Goal: Task Accomplishment & Management: Complete application form

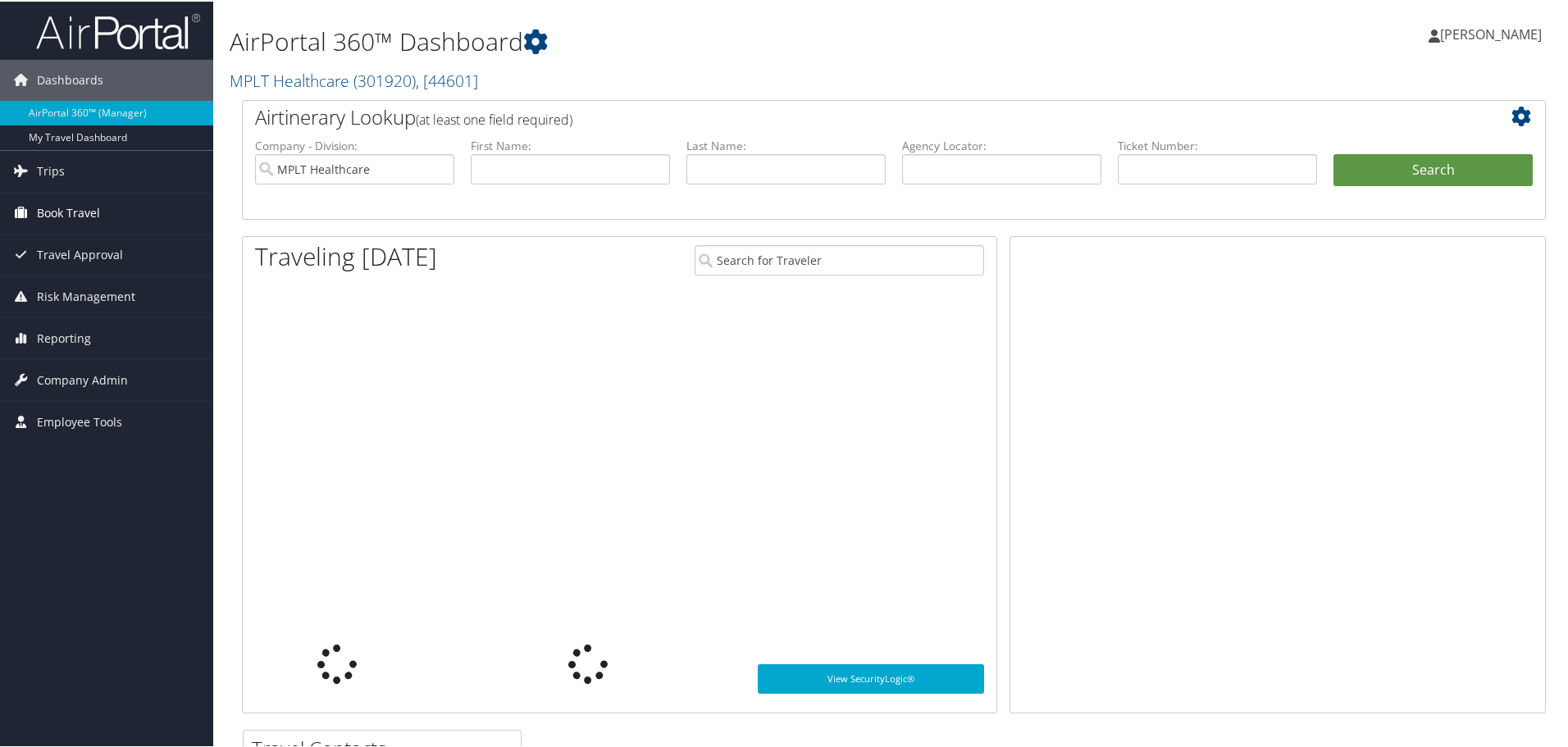
click at [116, 209] on link "Book Travel" at bounding box center [106, 212] width 214 height 41
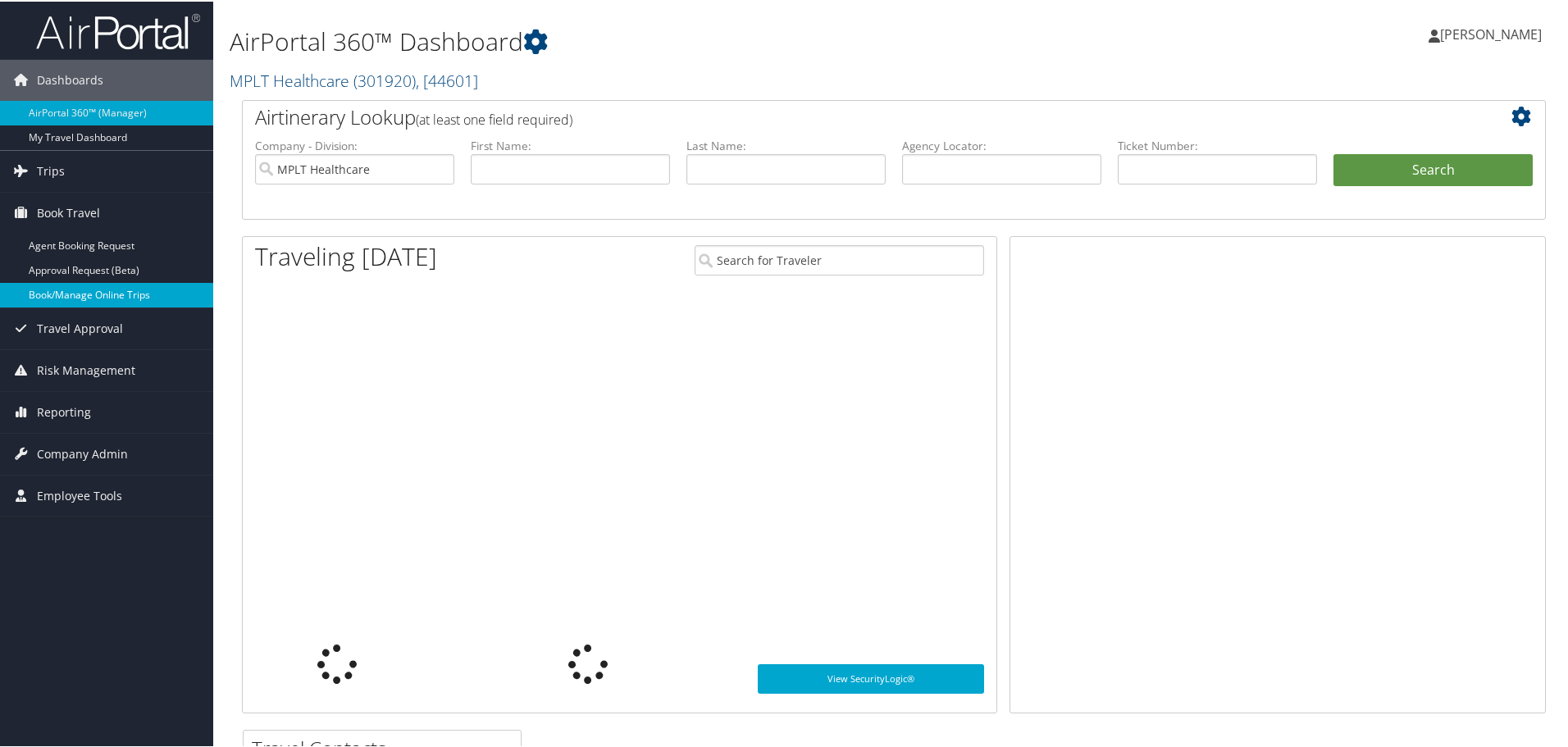
click at [130, 299] on link "Book/Manage Online Trips" at bounding box center [106, 294] width 214 height 25
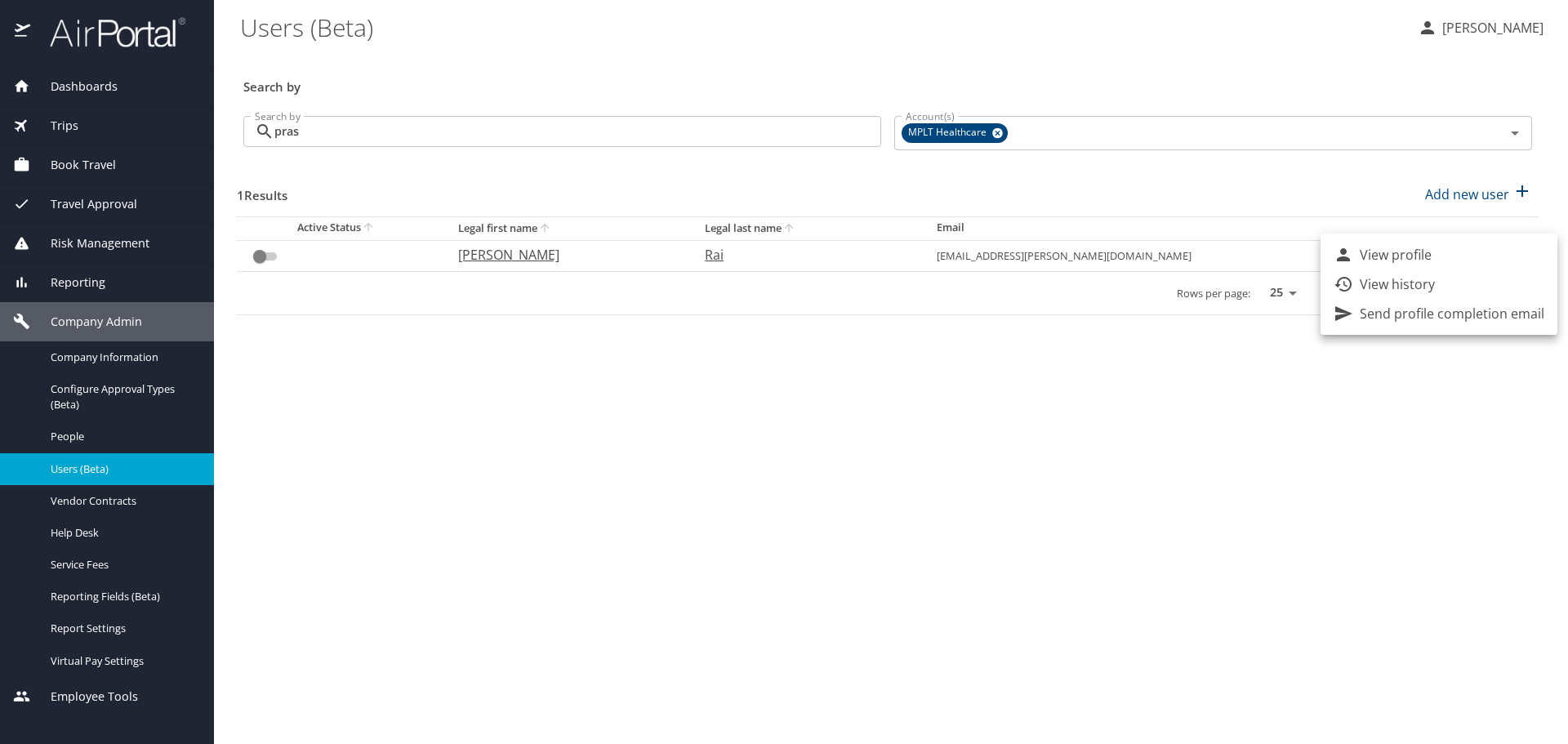
drag, startPoint x: 321, startPoint y: 137, endPoint x: 293, endPoint y: 125, distance: 30.5
click at [294, 126] on div at bounding box center [784, 372] width 1568 height 744
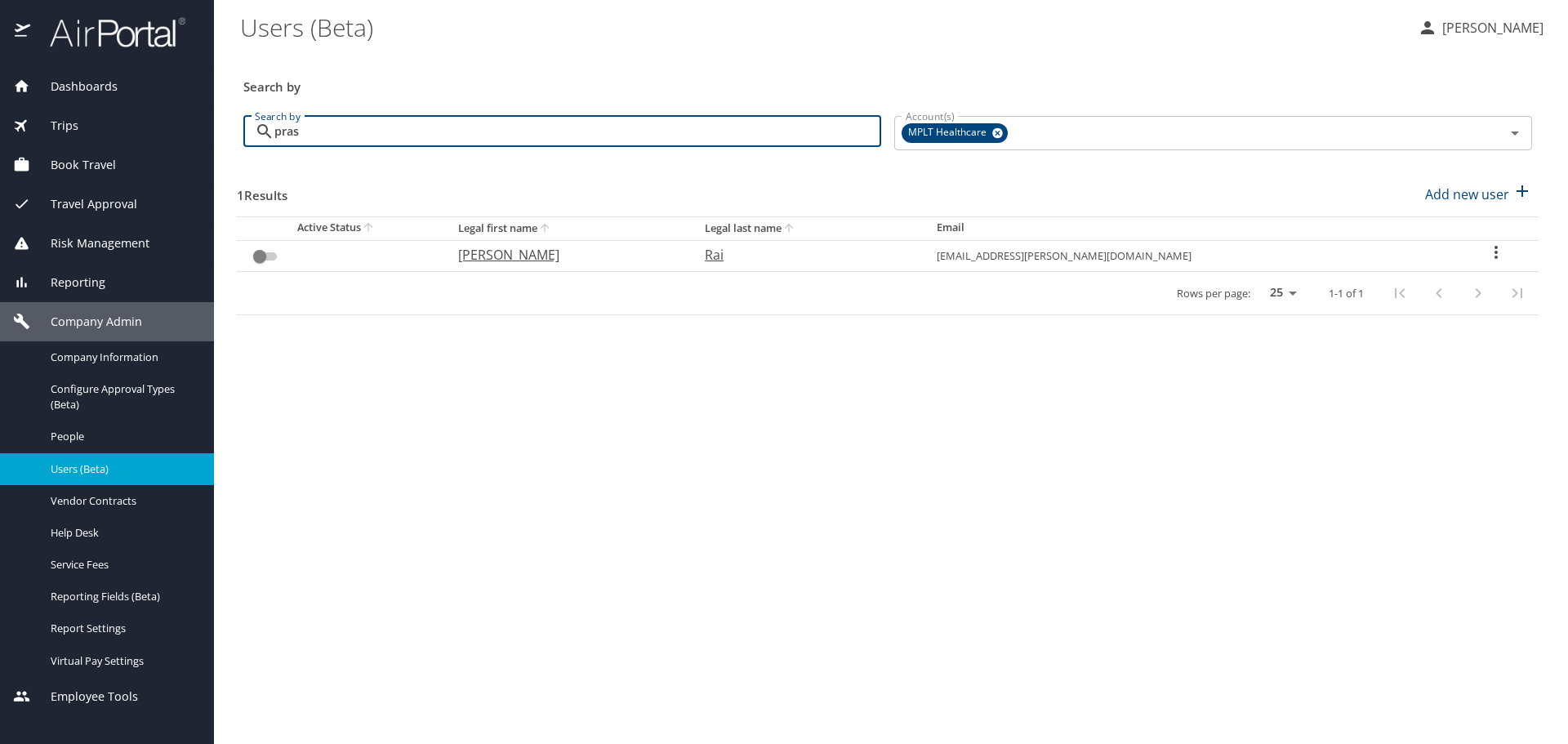
drag, startPoint x: 307, startPoint y: 130, endPoint x: 238, endPoint y: 121, distance: 69.6
click at [245, 125] on div "pras Search by" at bounding box center [562, 131] width 638 height 31
checkbox input "true"
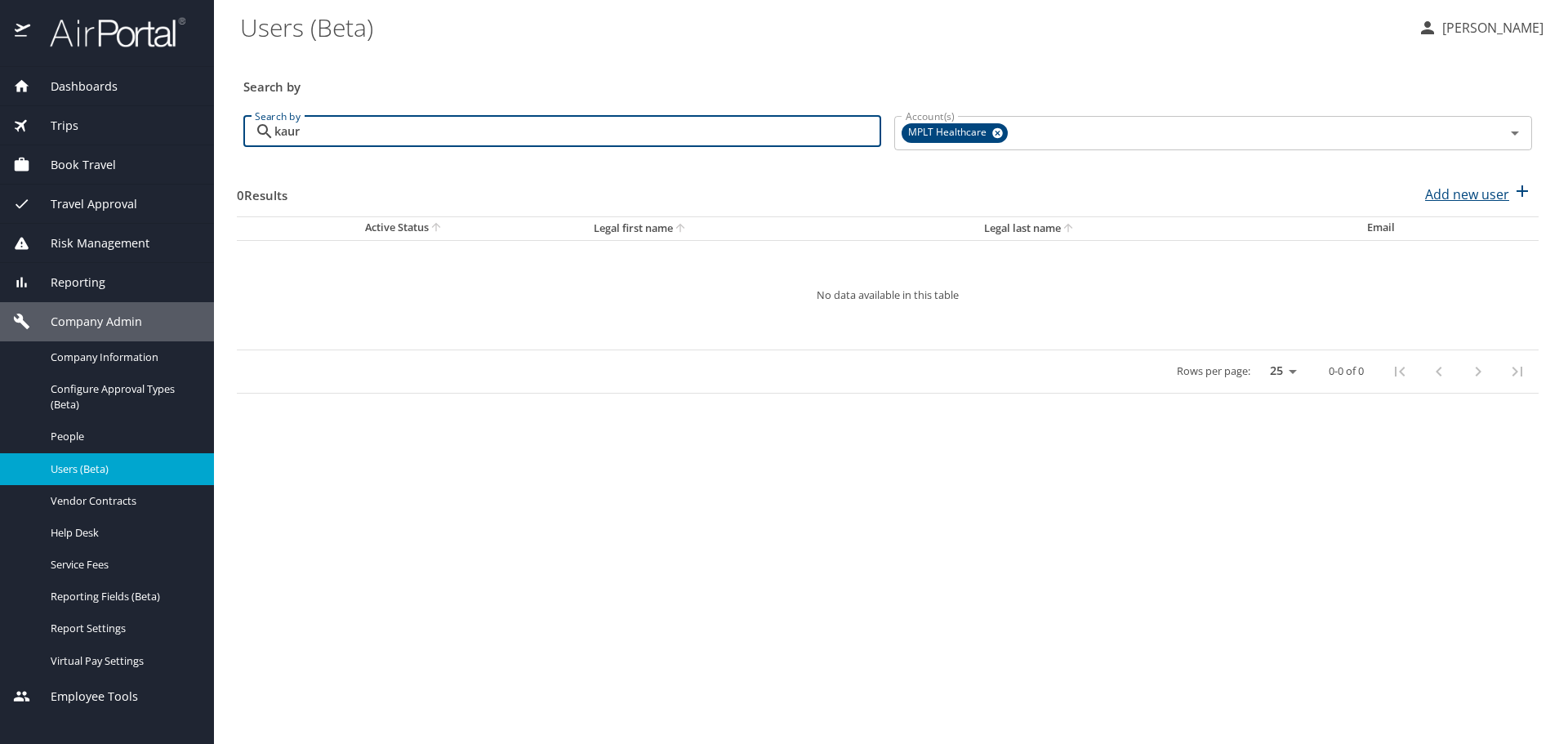
type input "kaur"
click at [1495, 191] on p "Add new user" at bounding box center [1467, 194] width 85 height 20
select select "US"
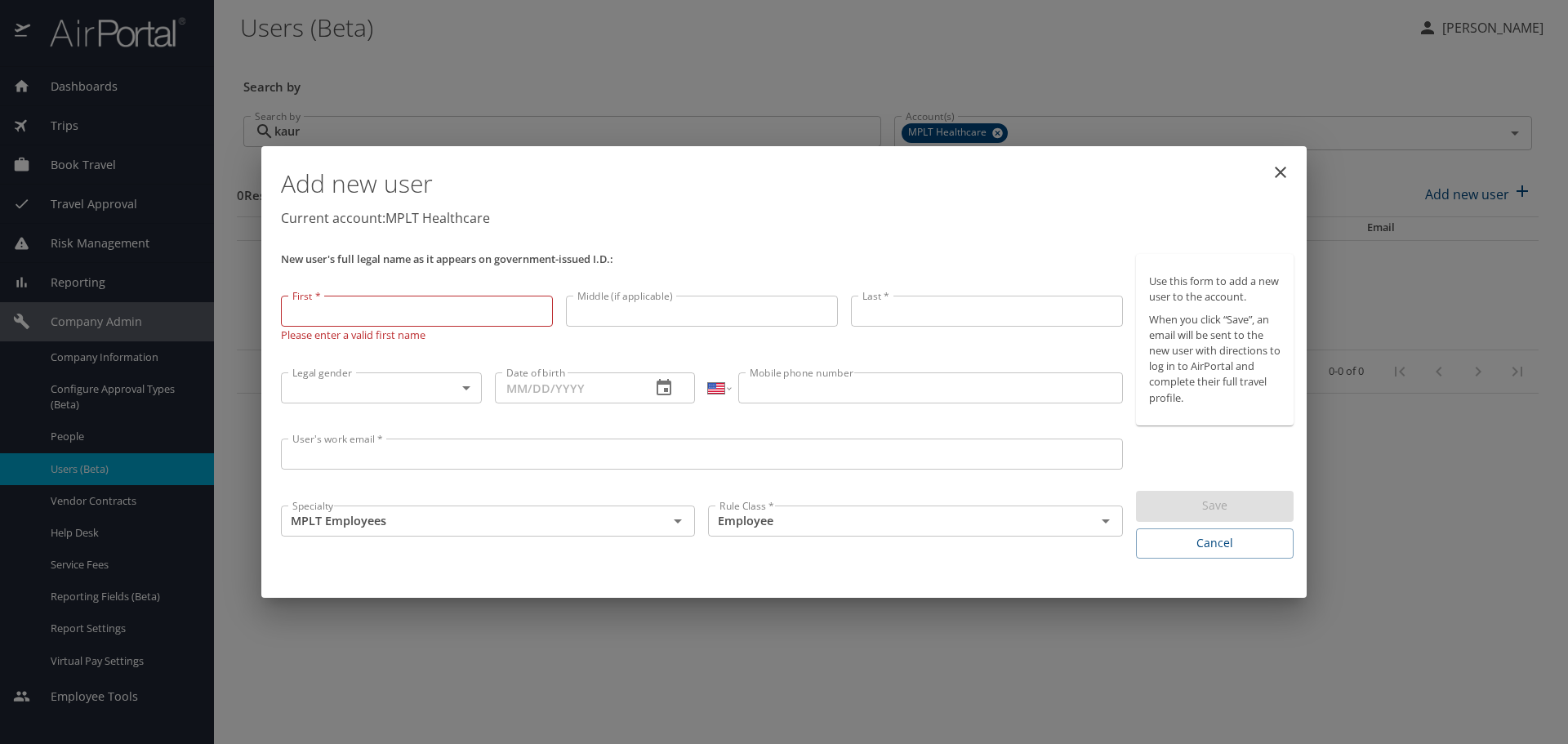
click at [413, 309] on input "First *" at bounding box center [417, 311] width 272 height 31
paste input "[PERSON_NAME]"
type input "[PERSON_NAME]"
click at [952, 325] on input "Last *" at bounding box center [987, 312] width 272 height 31
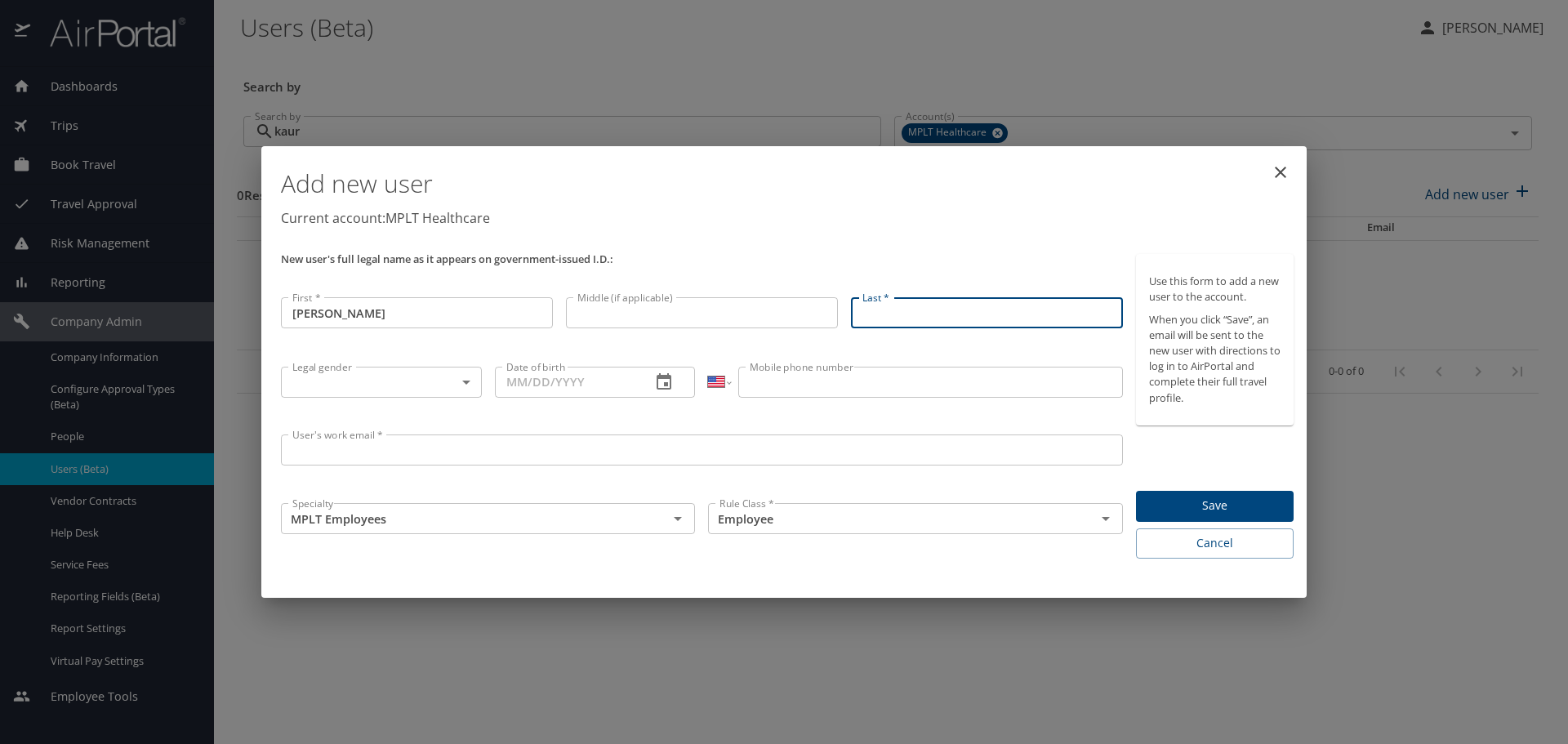
paste input "Kaur"
type input "Kaur"
click at [466, 377] on body "Dashboards AirPortal 360™ Manager My Travel Dashboard Trips Airtinerary® Lookup…" at bounding box center [784, 372] width 1568 height 744
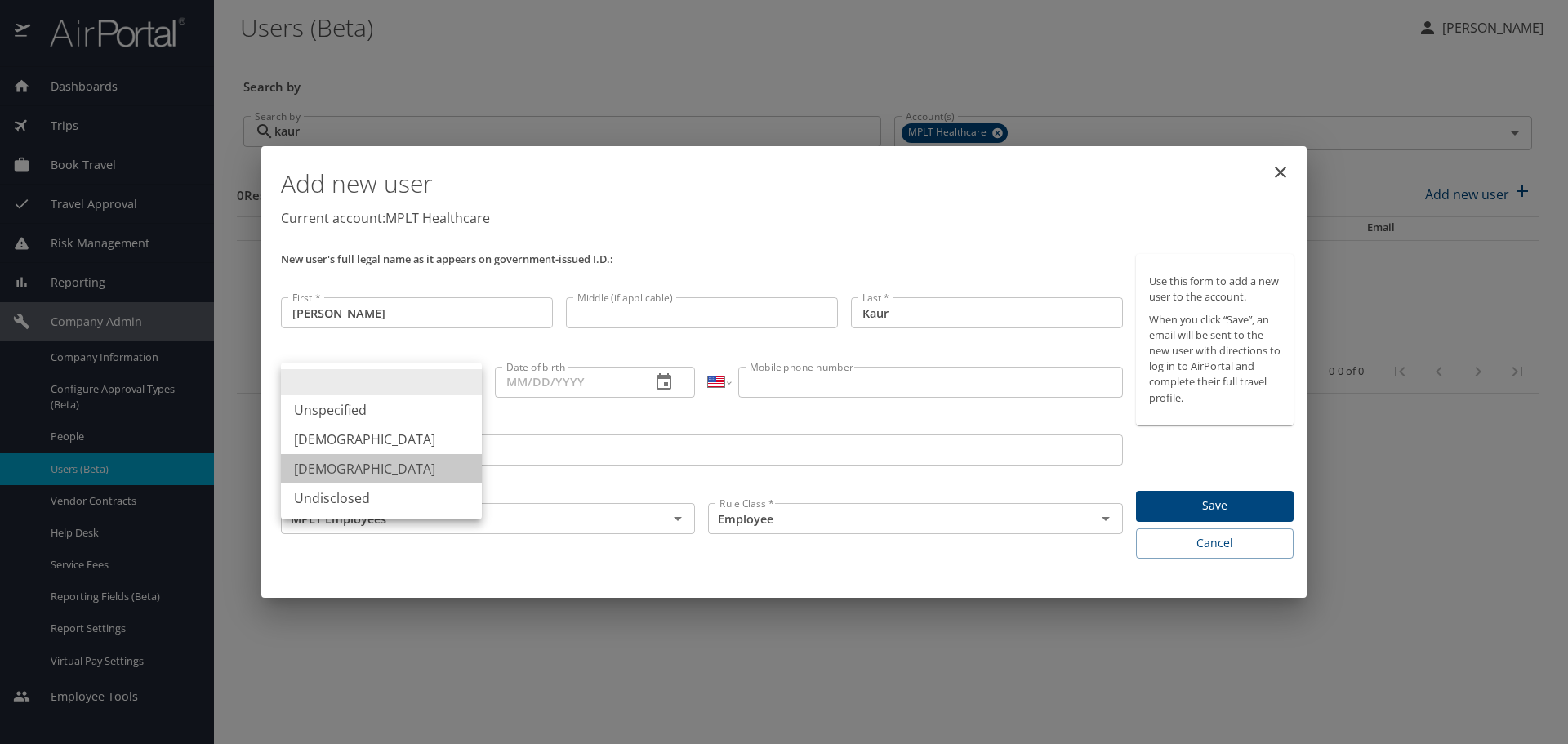
click at [344, 463] on li "[DEMOGRAPHIC_DATA]" at bounding box center [382, 468] width 201 height 29
type input "[DEMOGRAPHIC_DATA]"
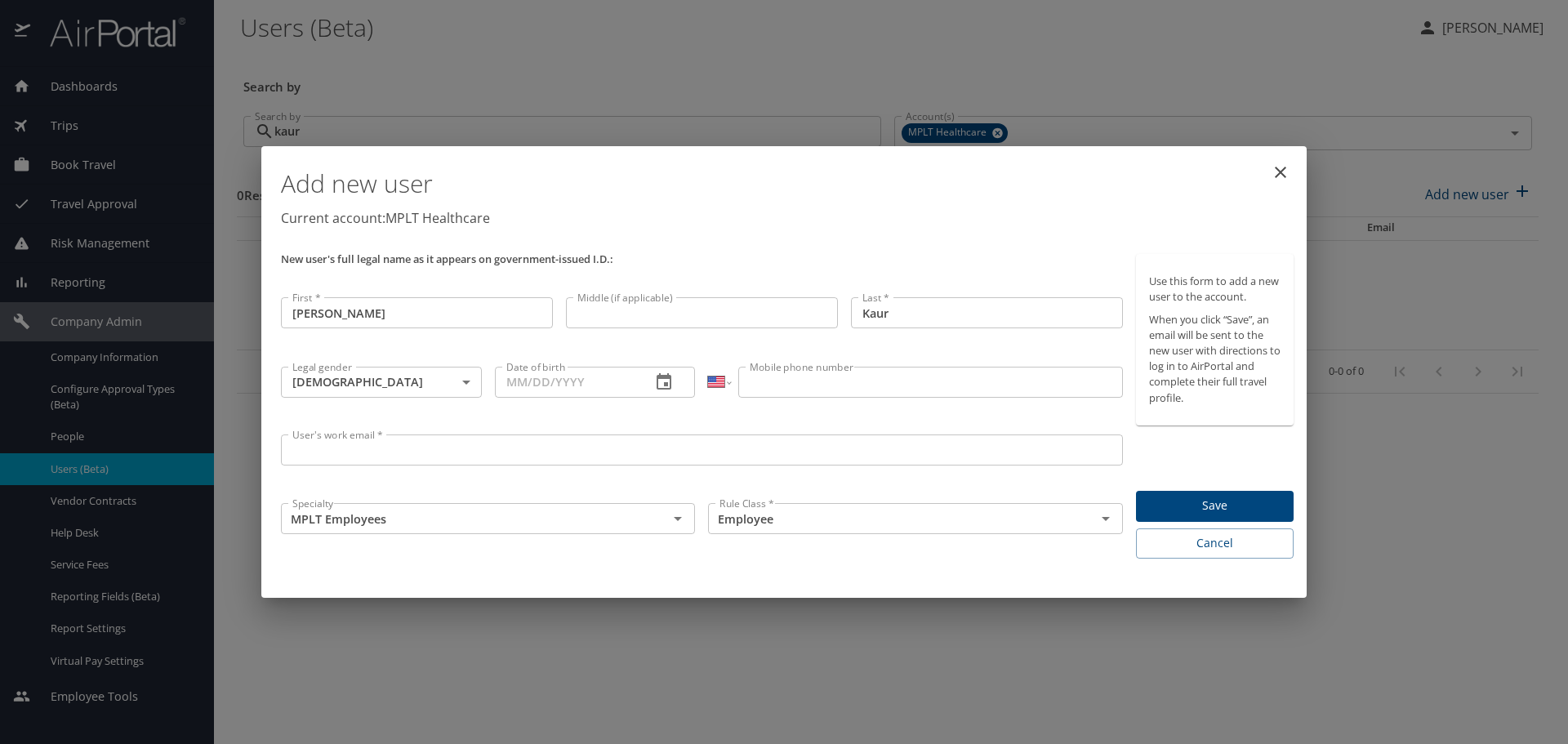
click at [513, 383] on input "Date of birth" at bounding box center [566, 382] width 143 height 31
paste input "[DATE]"
type input "[DATE]"
click at [767, 384] on input "Mobile phone number" at bounding box center [929, 382] width 384 height 31
paste input "[PHONE_NUMBER]"
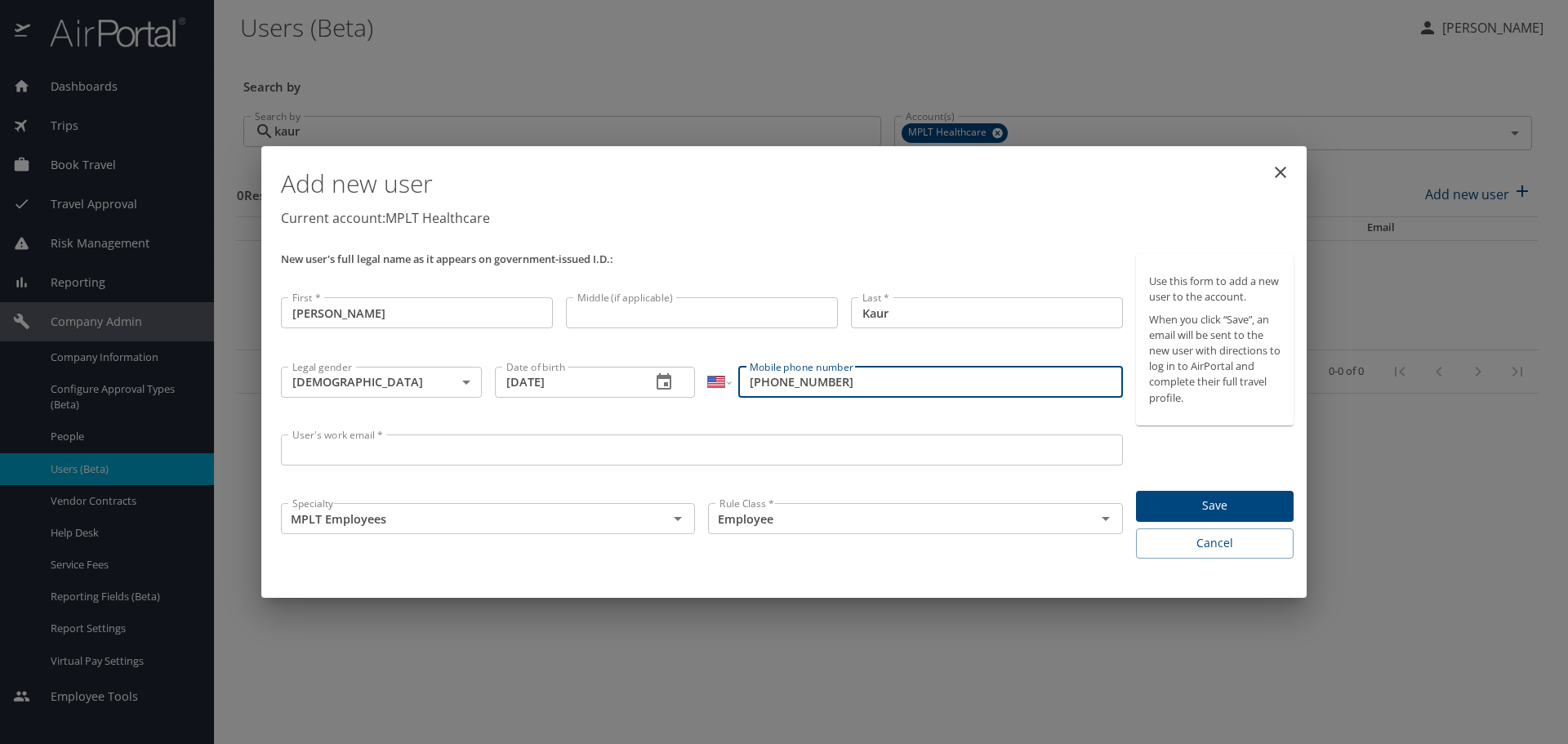
type input "[PHONE_NUMBER]"
click at [295, 450] on input "User's work email *" at bounding box center [702, 449] width 842 height 31
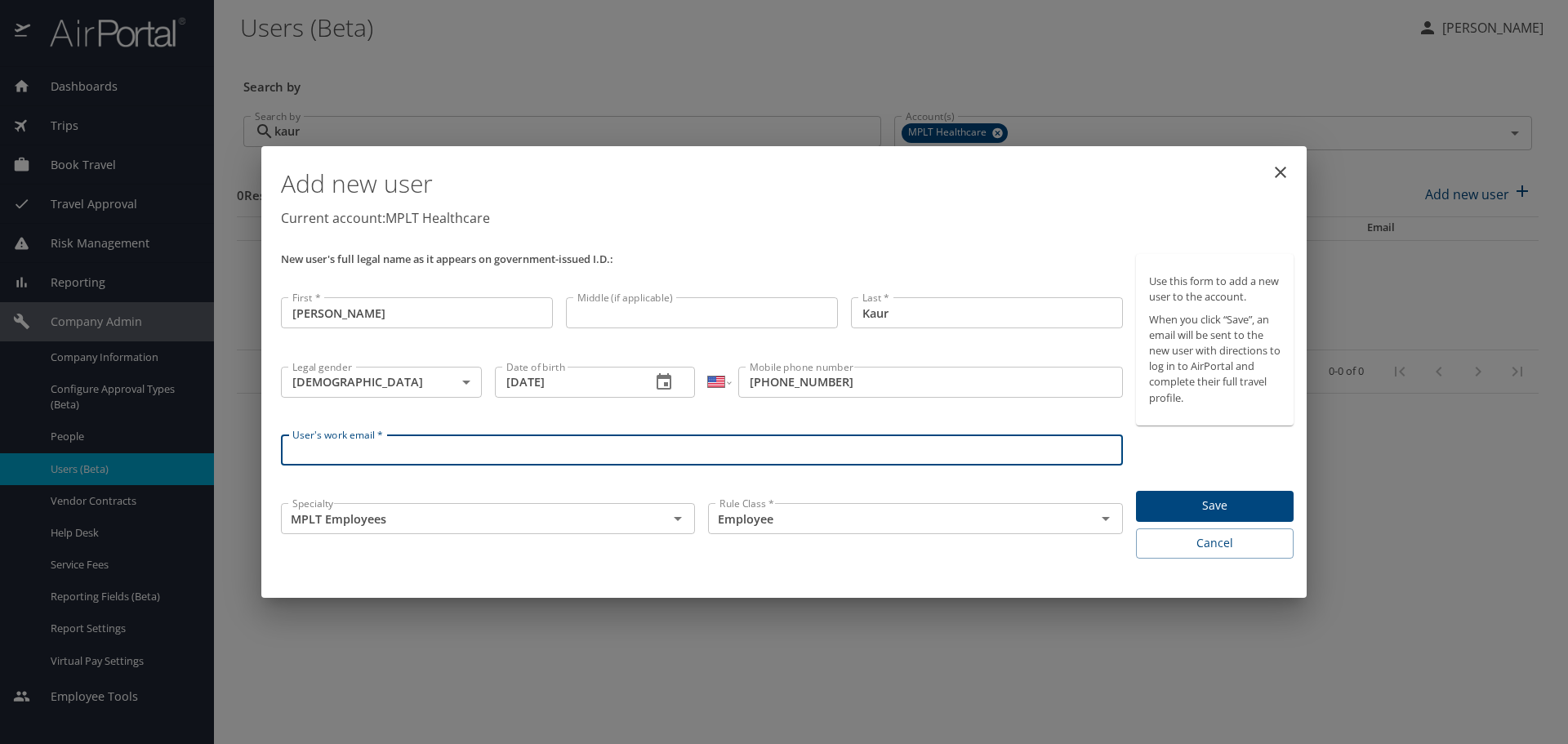
paste input "[EMAIL_ADDRESS][PERSON_NAME][DOMAIN_NAME]"
click at [675, 520] on icon "Open" at bounding box center [678, 519] width 20 height 20
type input "[EMAIL_ADDRESS][PERSON_NAME][DOMAIN_NAME]"
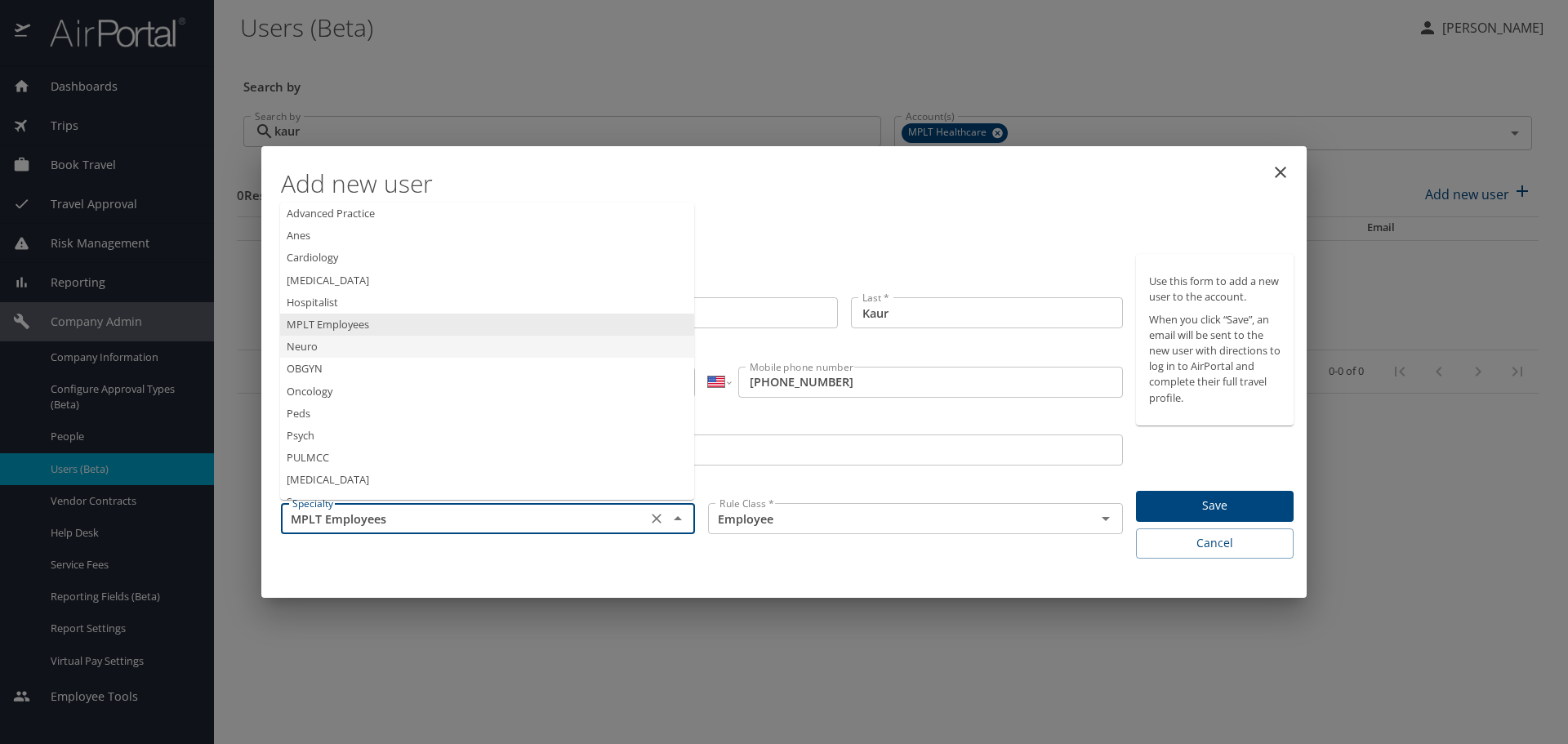
click at [319, 350] on li "Neuro" at bounding box center [487, 346] width 414 height 22
type input "Neuro"
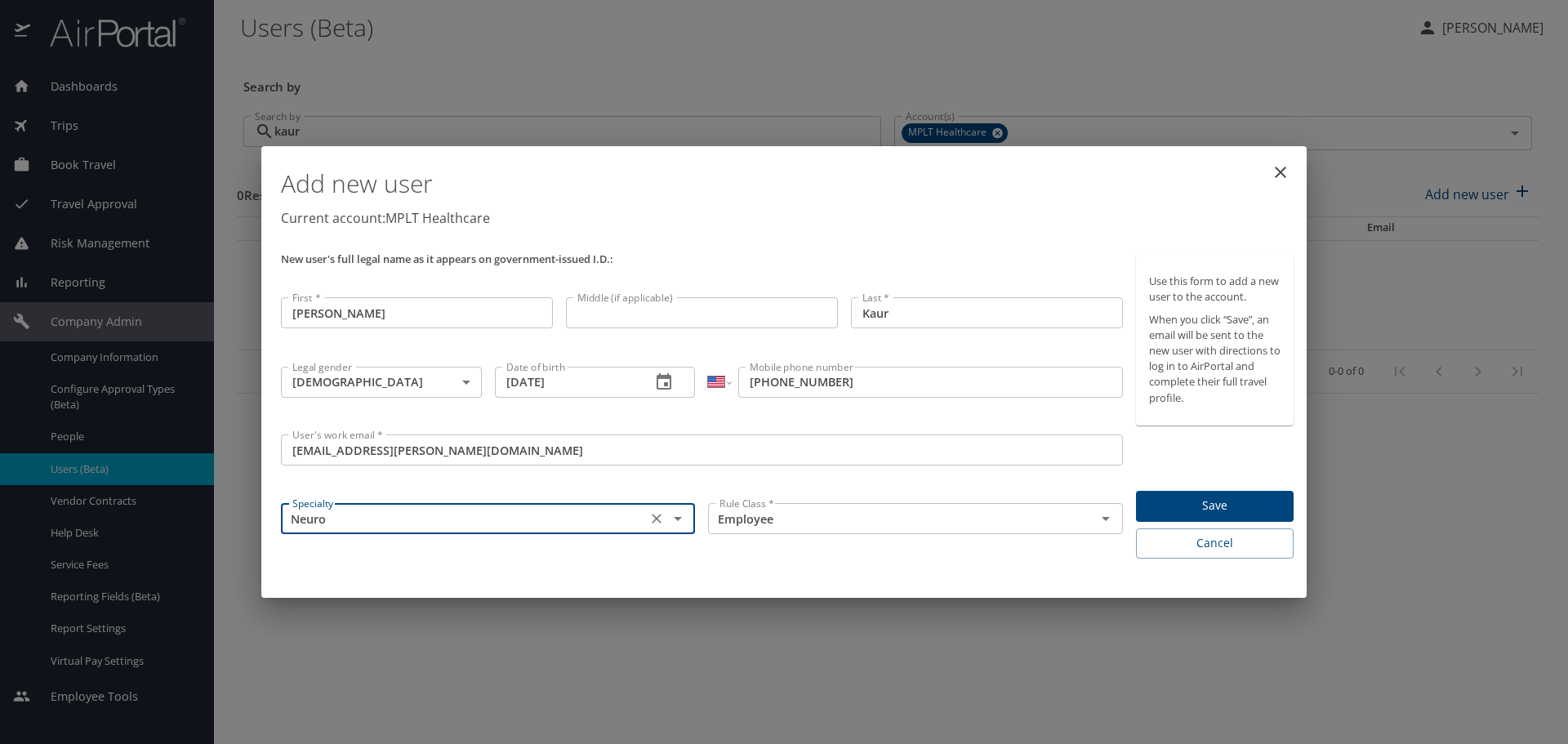
click at [294, 311] on input "[PERSON_NAME]" at bounding box center [417, 312] width 272 height 31
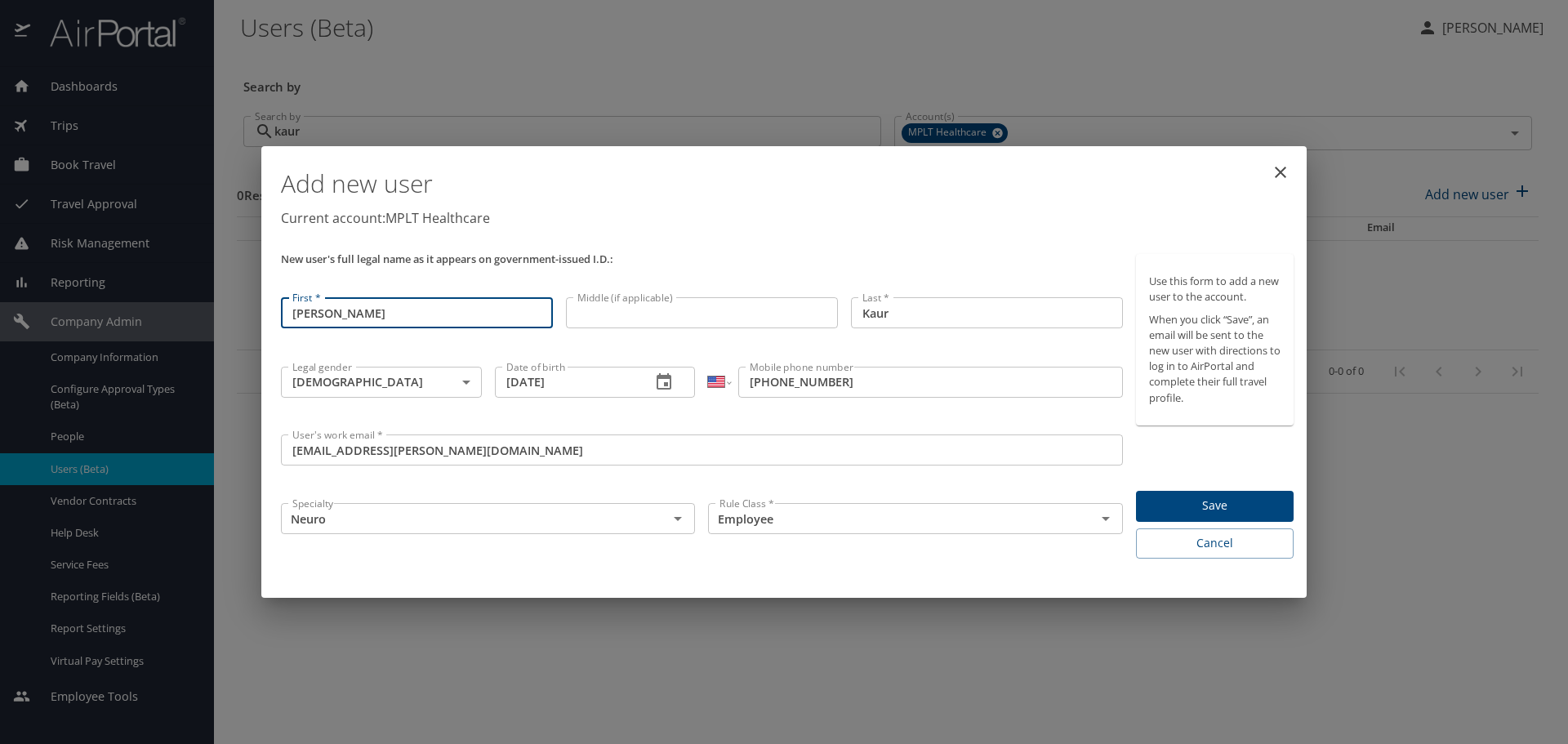
click at [865, 311] on input "Kaur" at bounding box center [987, 312] width 272 height 31
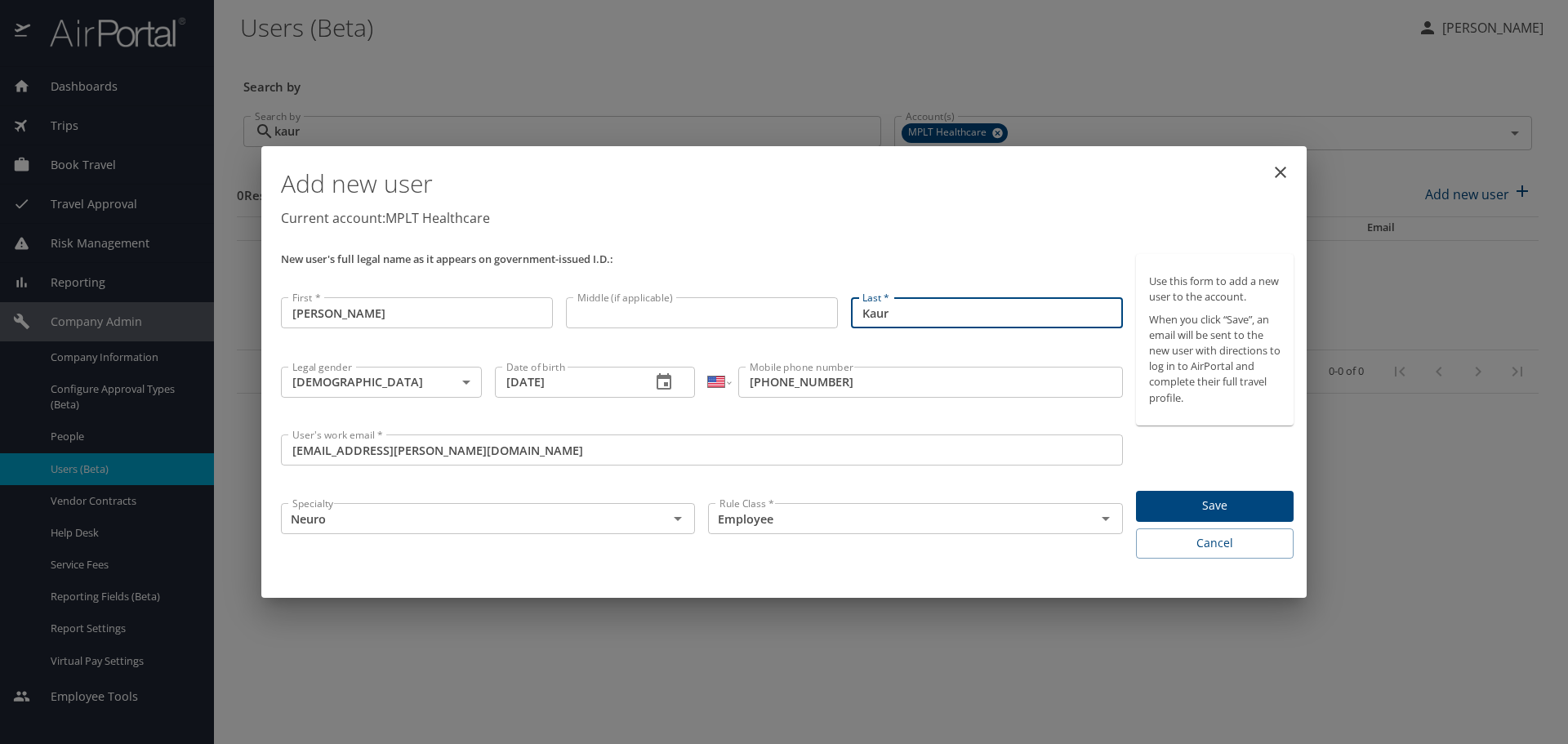
drag, startPoint x: 748, startPoint y: 378, endPoint x: 879, endPoint y: 361, distance: 132.1
click at [749, 378] on input "[PHONE_NUMBER]" at bounding box center [929, 382] width 384 height 31
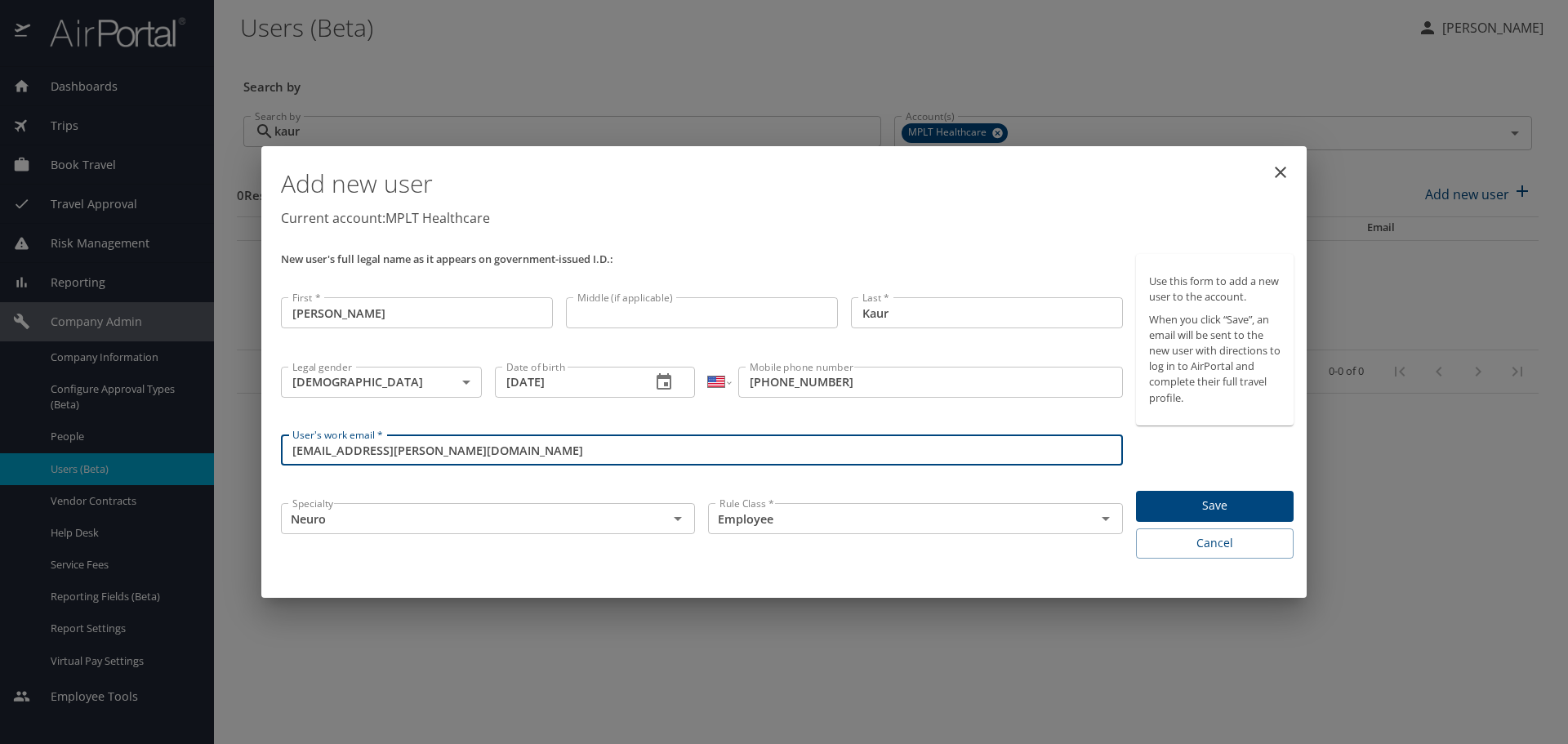
click at [293, 449] on input "[EMAIL_ADDRESS][PERSON_NAME][DOMAIN_NAME]" at bounding box center [702, 449] width 842 height 31
click at [1175, 504] on span "Save" at bounding box center [1215, 505] width 132 height 20
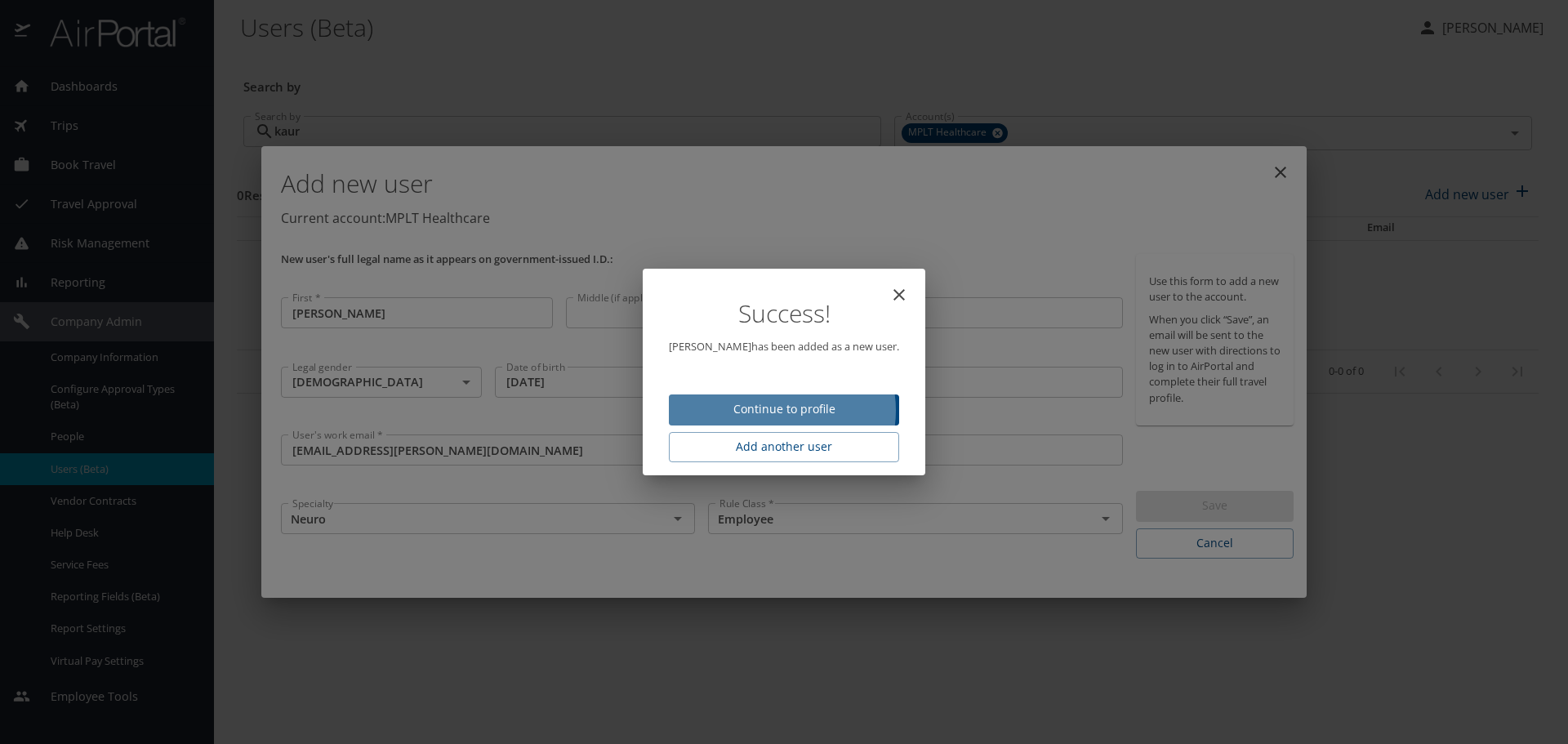
click at [779, 411] on span "Continue to profile" at bounding box center [783, 409] width 204 height 20
select select "US"
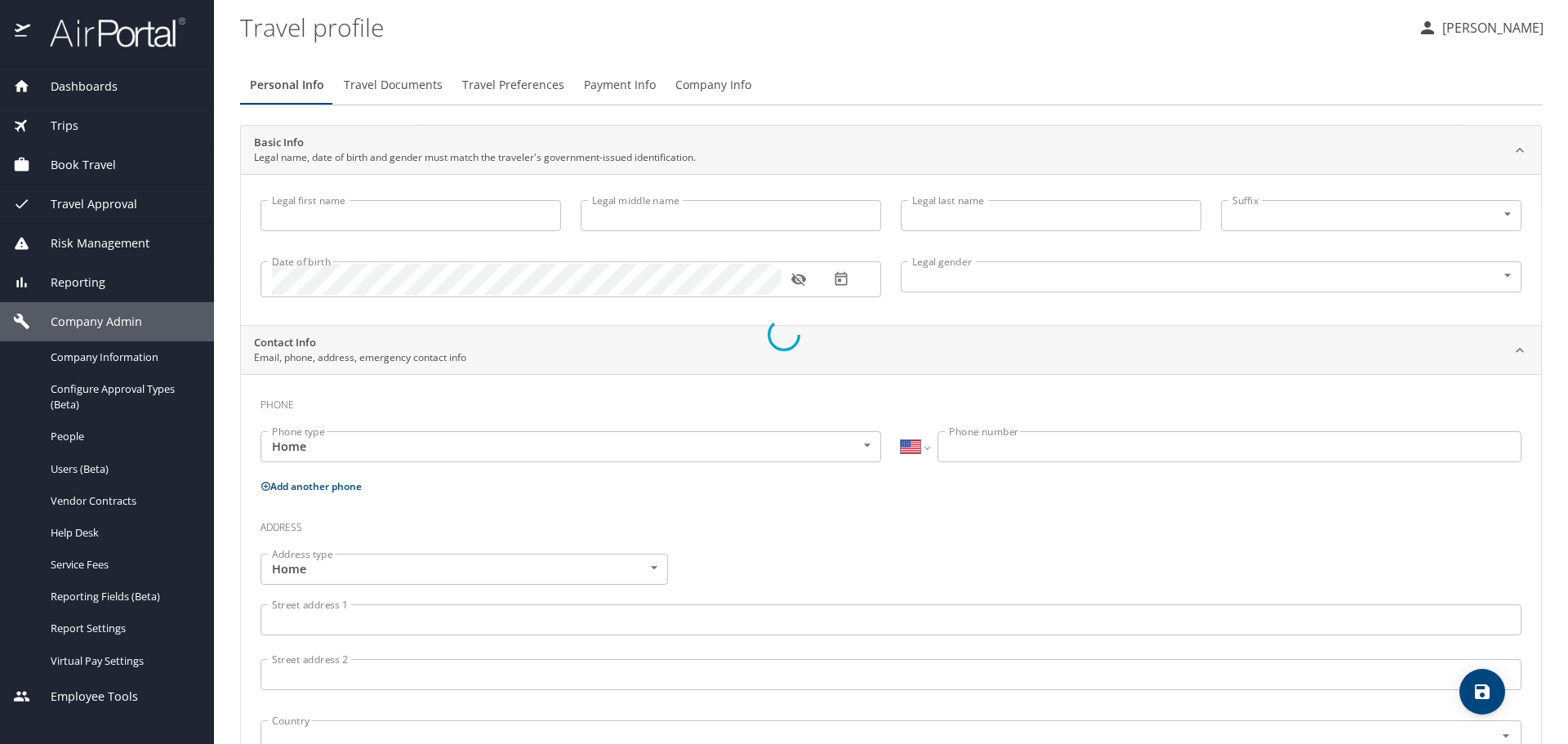
type input "[PERSON_NAME]"
type input "Kaur"
type input "[DEMOGRAPHIC_DATA]"
select select "US"
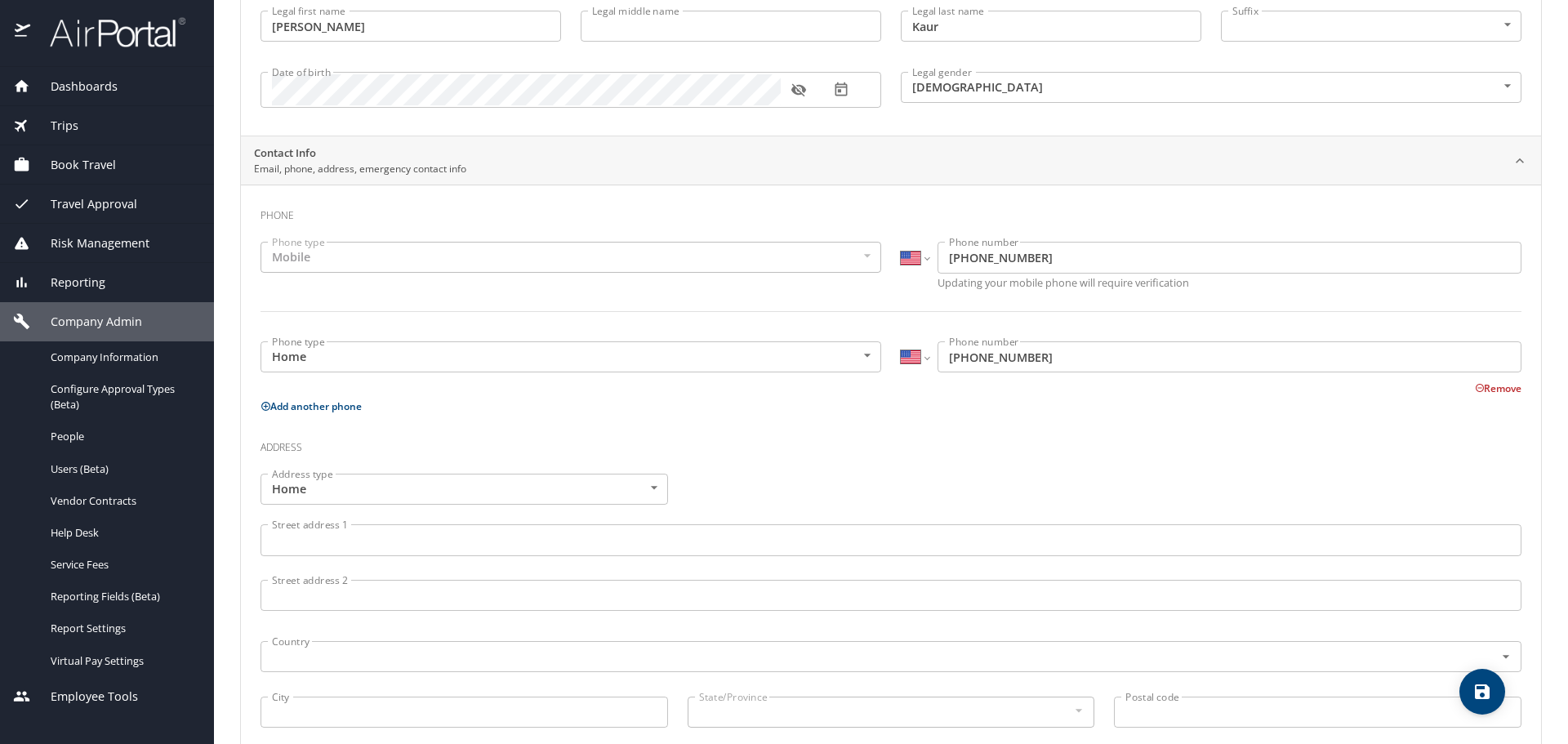
scroll to position [327, 0]
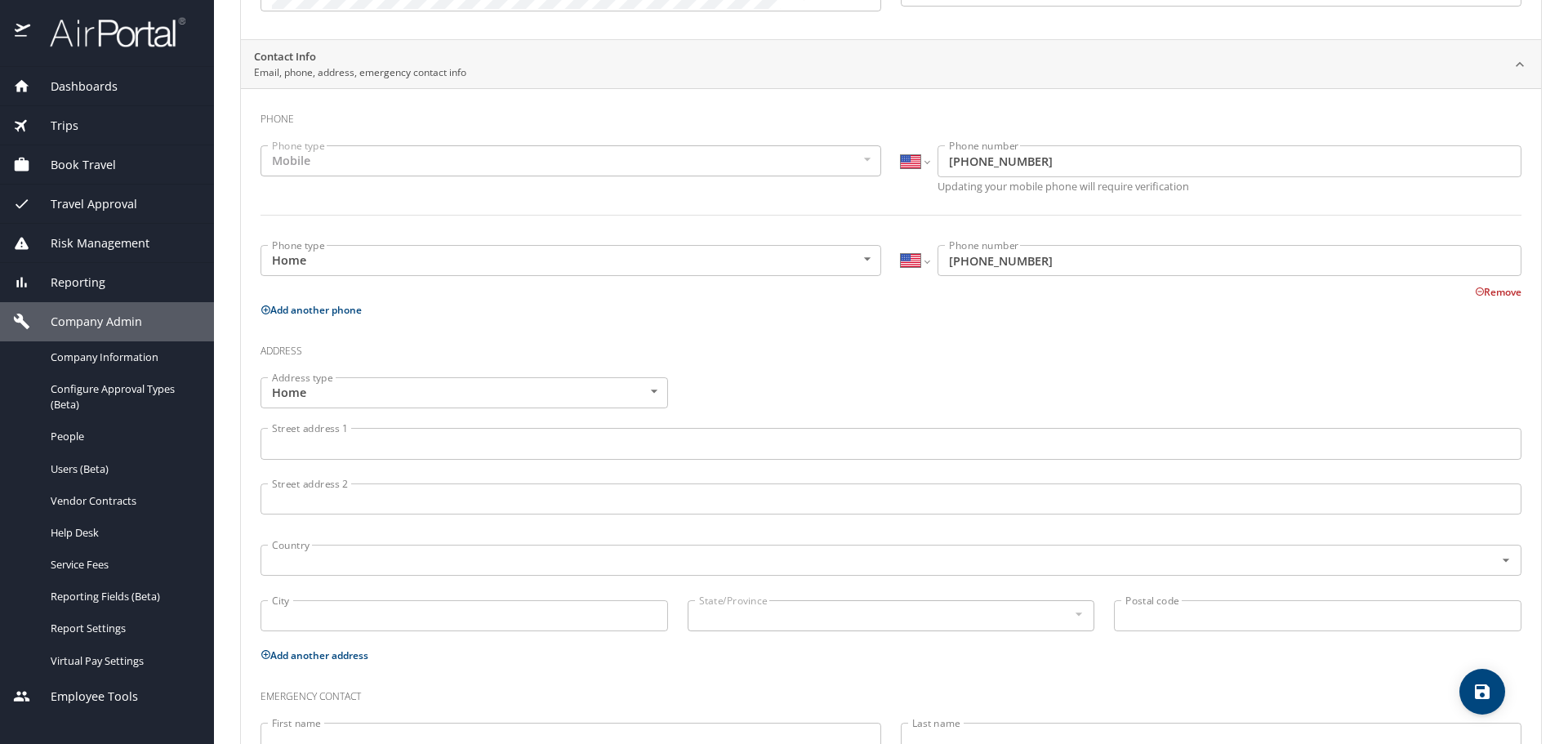
click at [354, 444] on input "Street address 1" at bounding box center [891, 443] width 1261 height 31
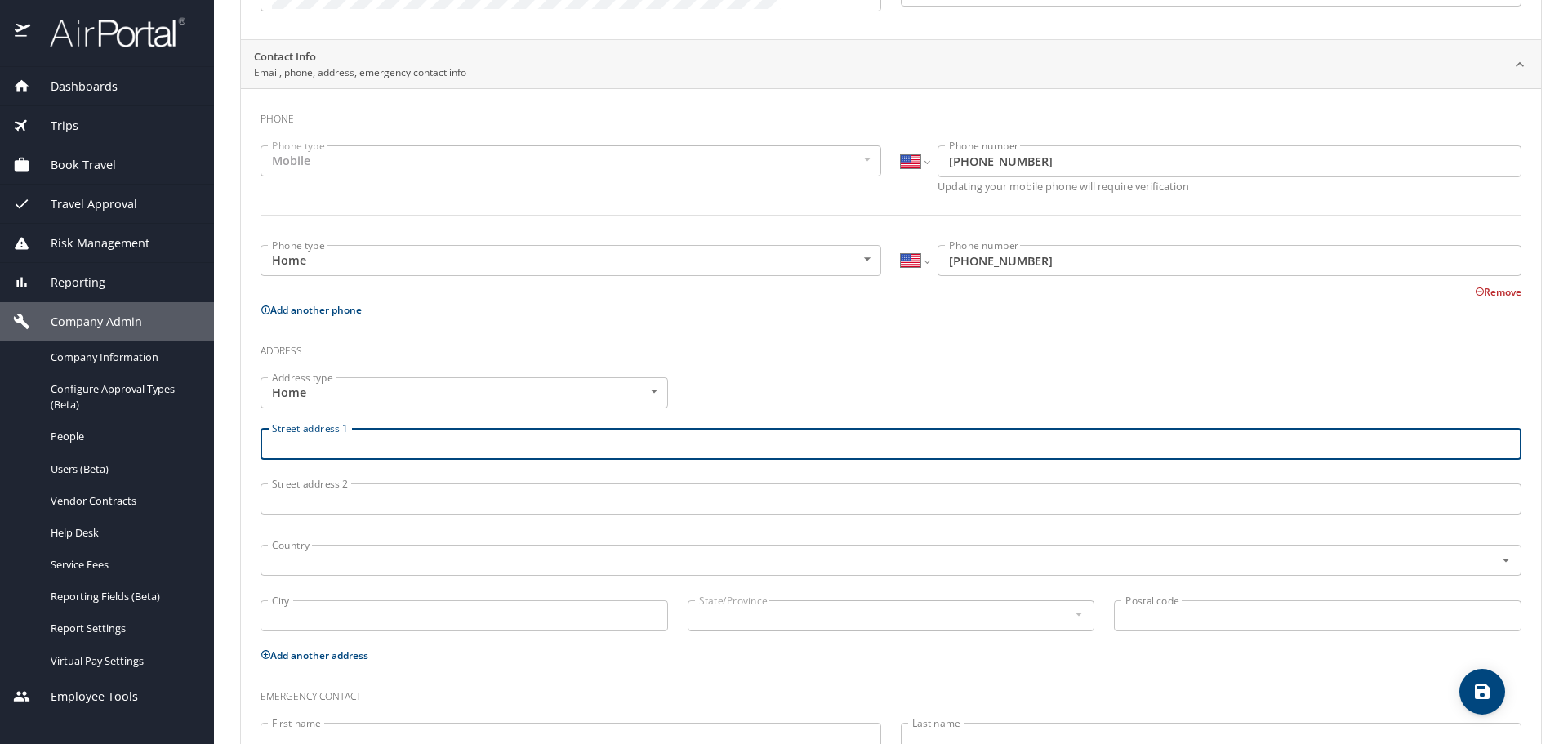
paste input "[STREET_ADDRESS]"
drag, startPoint x: 387, startPoint y: 445, endPoint x: 439, endPoint y: 442, distance: 52.1
click at [439, 442] on input "[STREET_ADDRESS]" at bounding box center [891, 443] width 1261 height 31
type input "[STREET_ADDRESS]"
click at [275, 611] on input "City" at bounding box center [465, 615] width 408 height 31
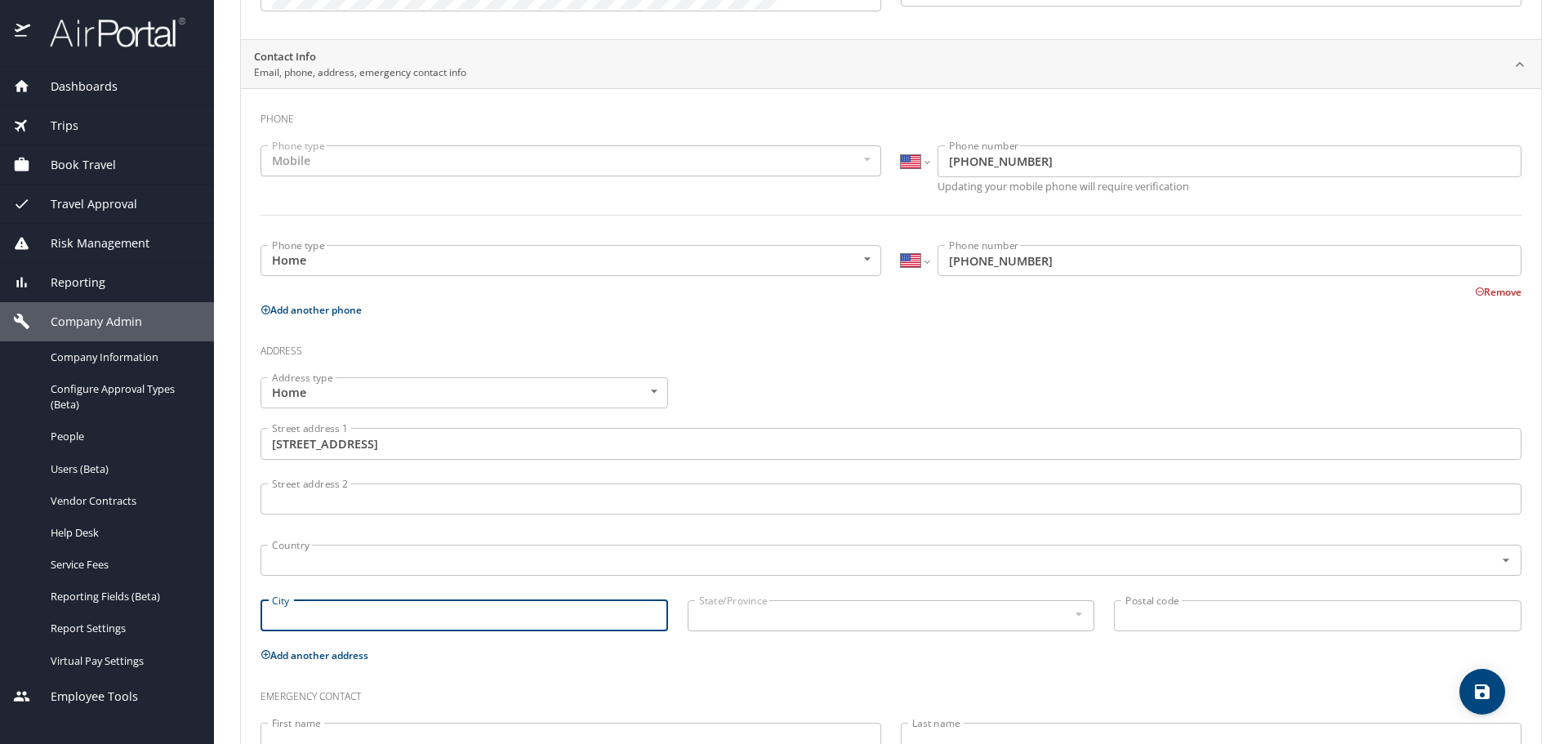
paste input "[GEOGRAPHIC_DATA]"
type input "[GEOGRAPHIC_DATA]"
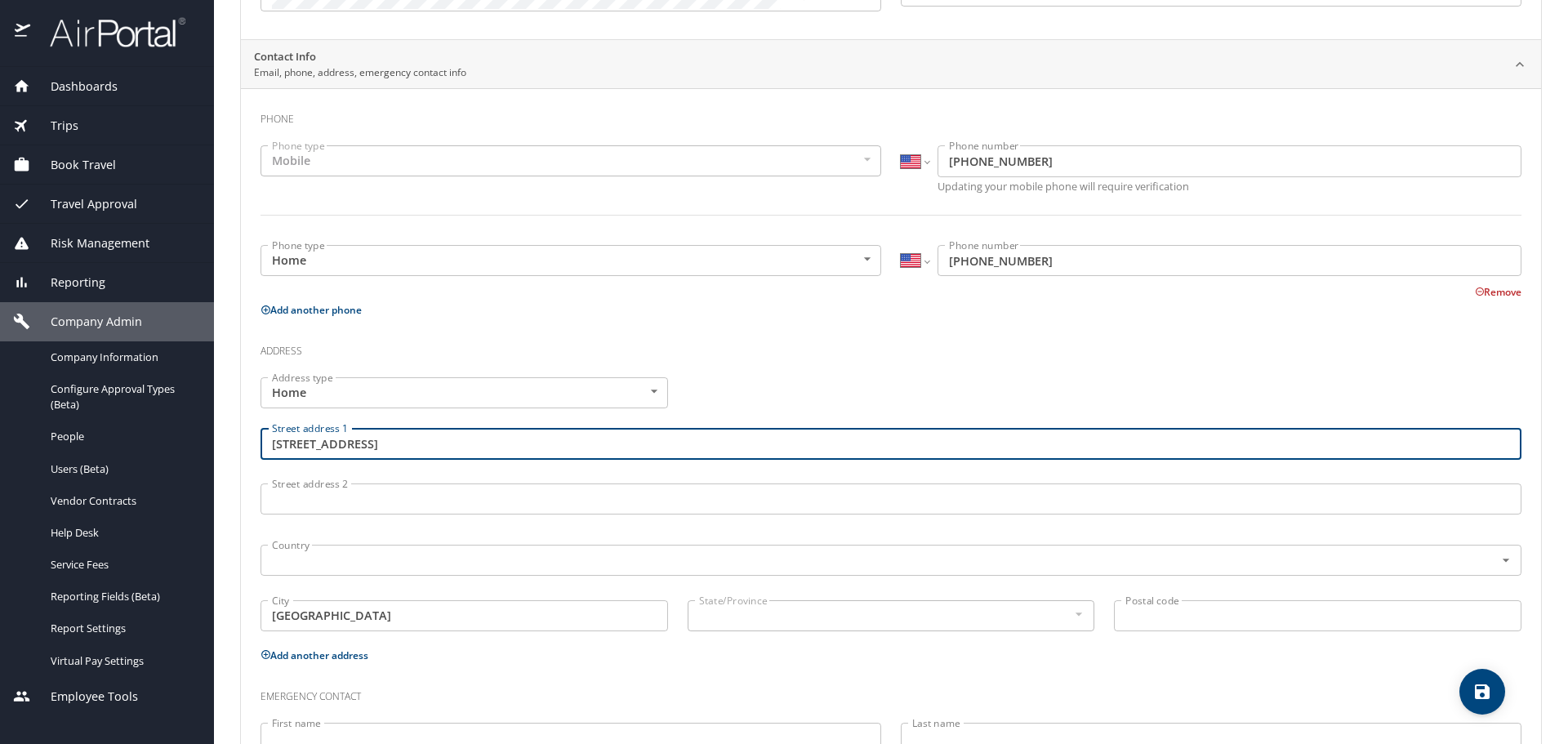
drag, startPoint x: 414, startPoint y: 443, endPoint x: 456, endPoint y: 445, distance: 42.0
click at [456, 445] on input "[STREET_ADDRESS]" at bounding box center [891, 443] width 1261 height 31
type input "[STREET_ADDRESS]"
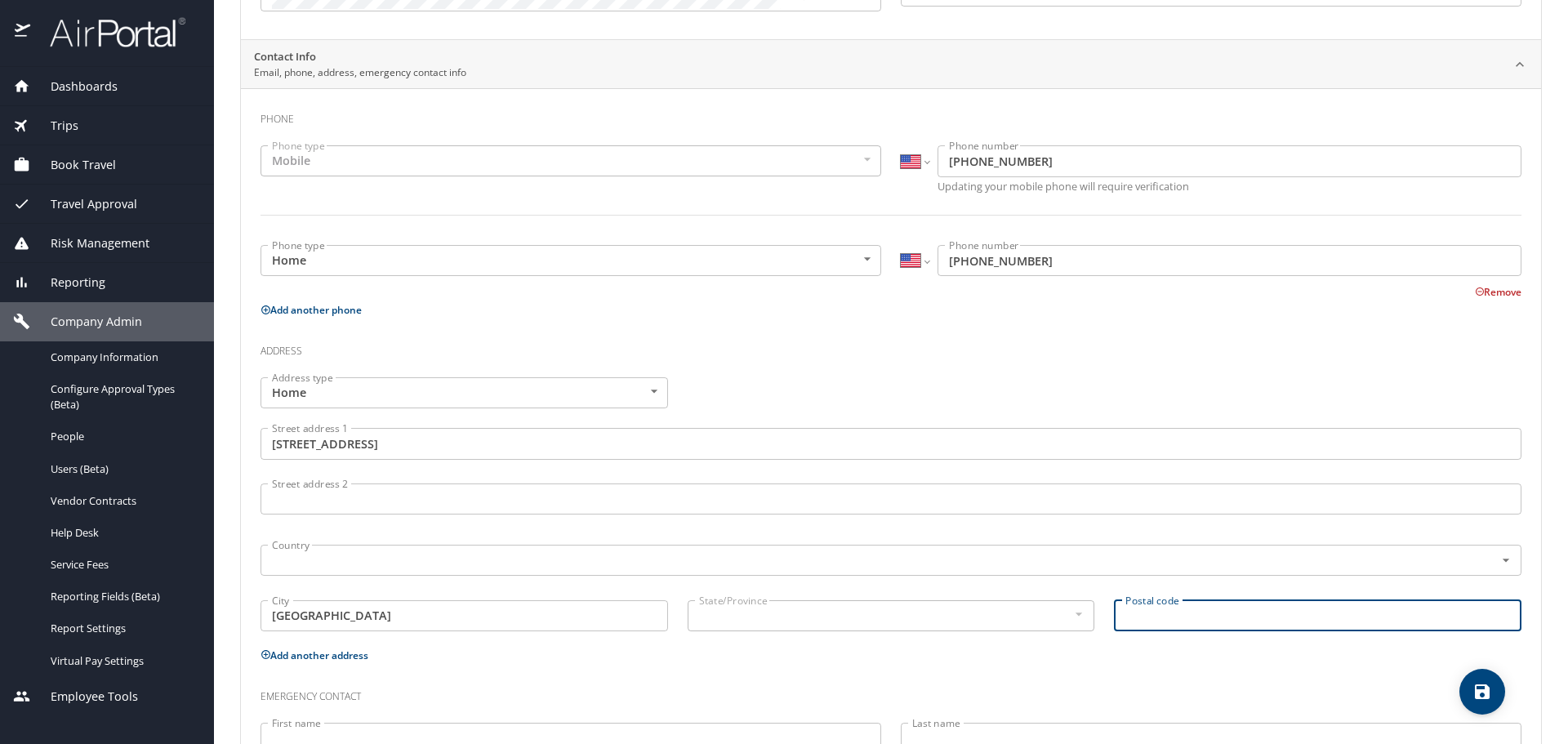
click at [1151, 611] on input "Postal code" at bounding box center [1318, 615] width 408 height 31
paste input "06902"
type input "06902"
click at [356, 559] on input "text" at bounding box center [867, 560] width 1203 height 21
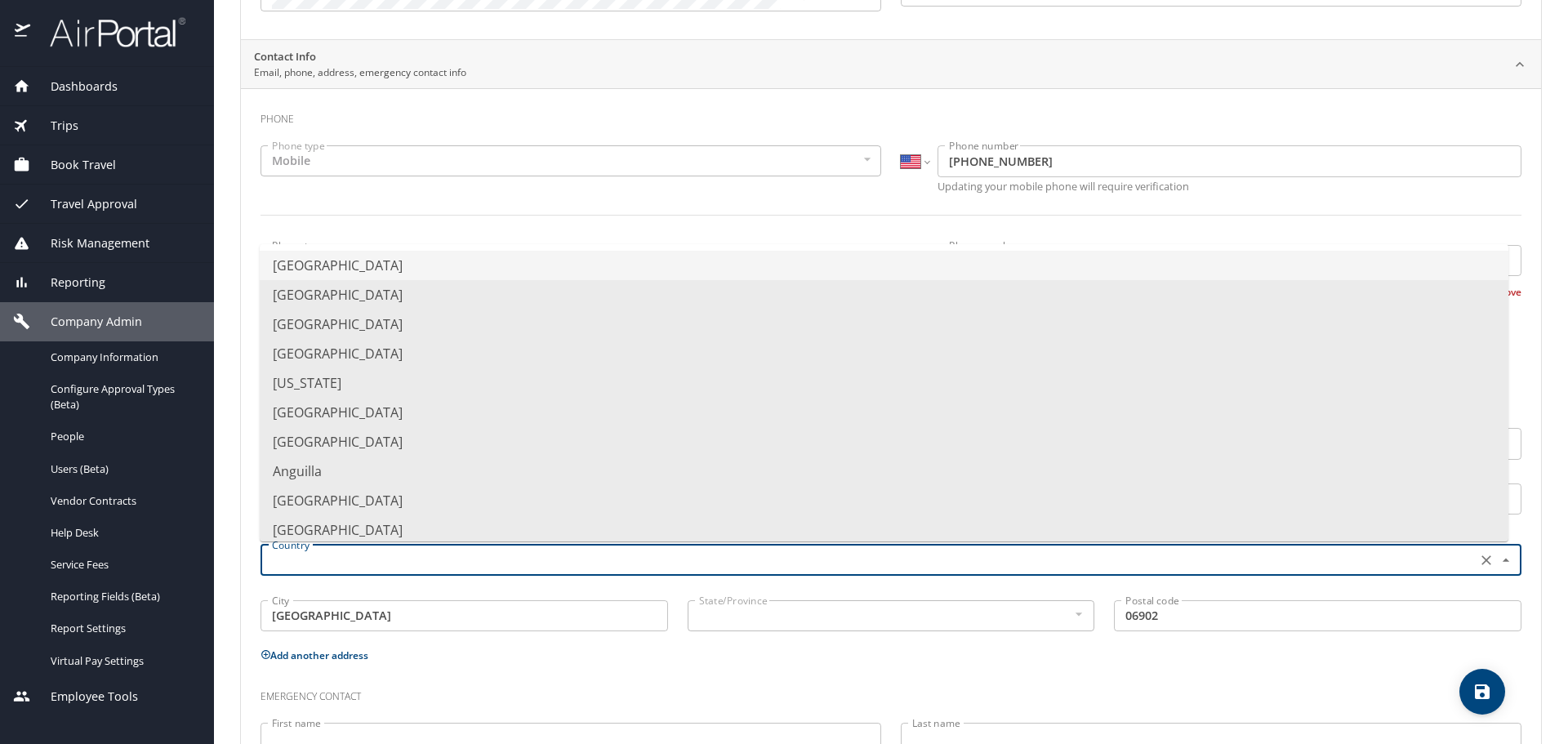
click at [417, 269] on li "[GEOGRAPHIC_DATA]" at bounding box center [884, 265] width 1249 height 29
type input "[GEOGRAPHIC_DATA]"
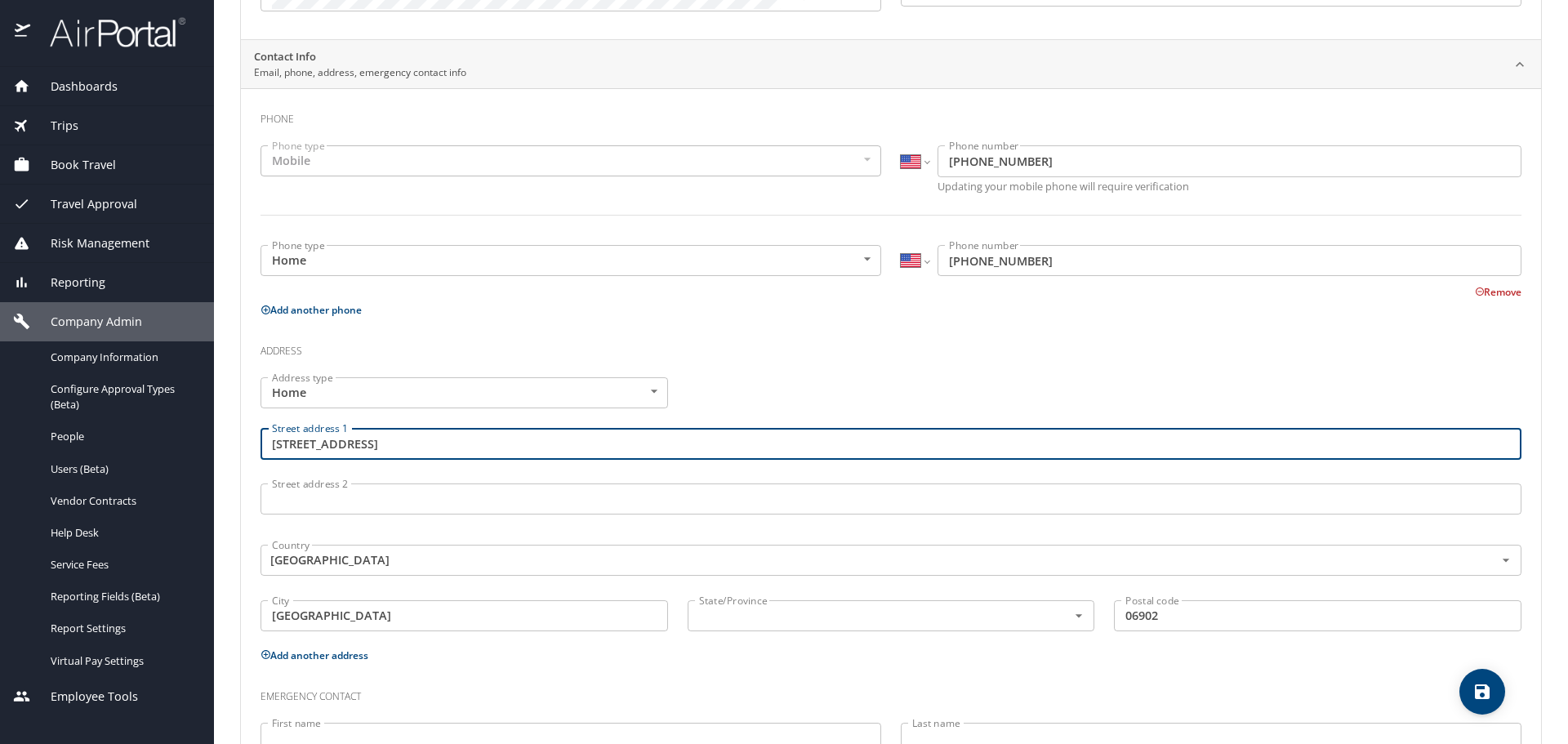
click at [422, 439] on input "[STREET_ADDRESS]" at bounding box center [891, 443] width 1261 height 31
click at [1071, 612] on icon "Open" at bounding box center [1079, 616] width 16 height 16
type input "[STREET_ADDRESS]"
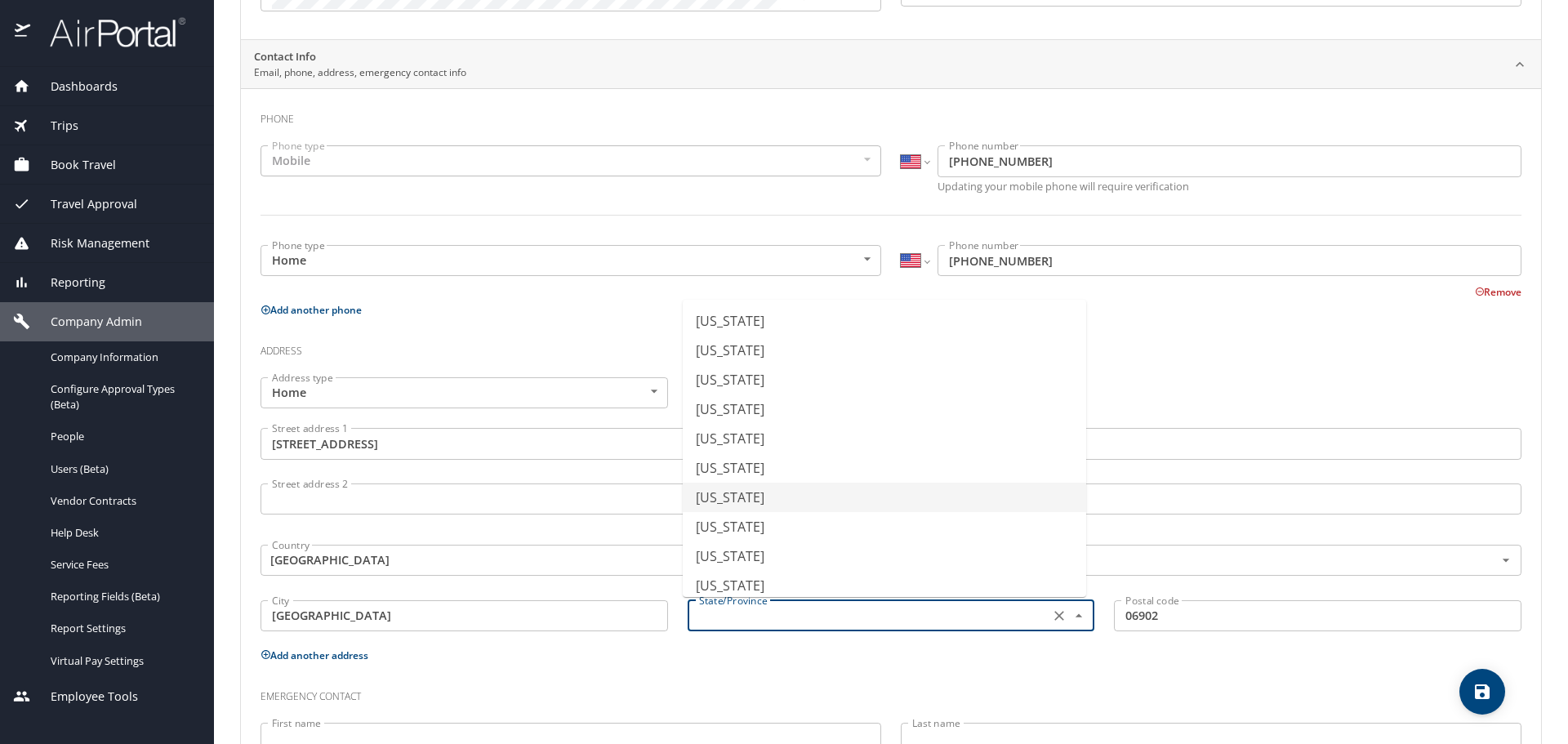
click at [782, 489] on li "[US_STATE]" at bounding box center [884, 497] width 403 height 29
type input "[US_STATE]"
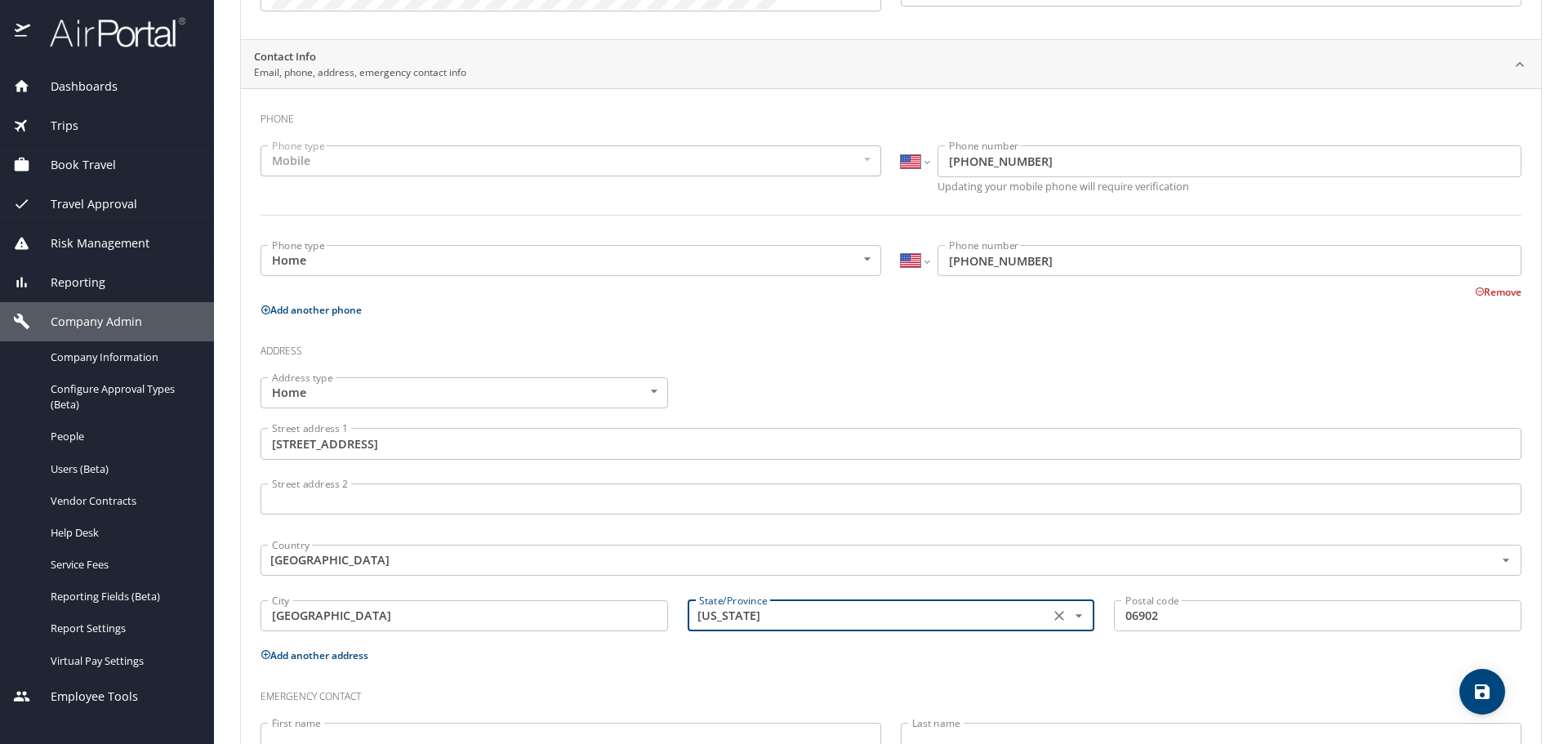
scroll to position [445, 0]
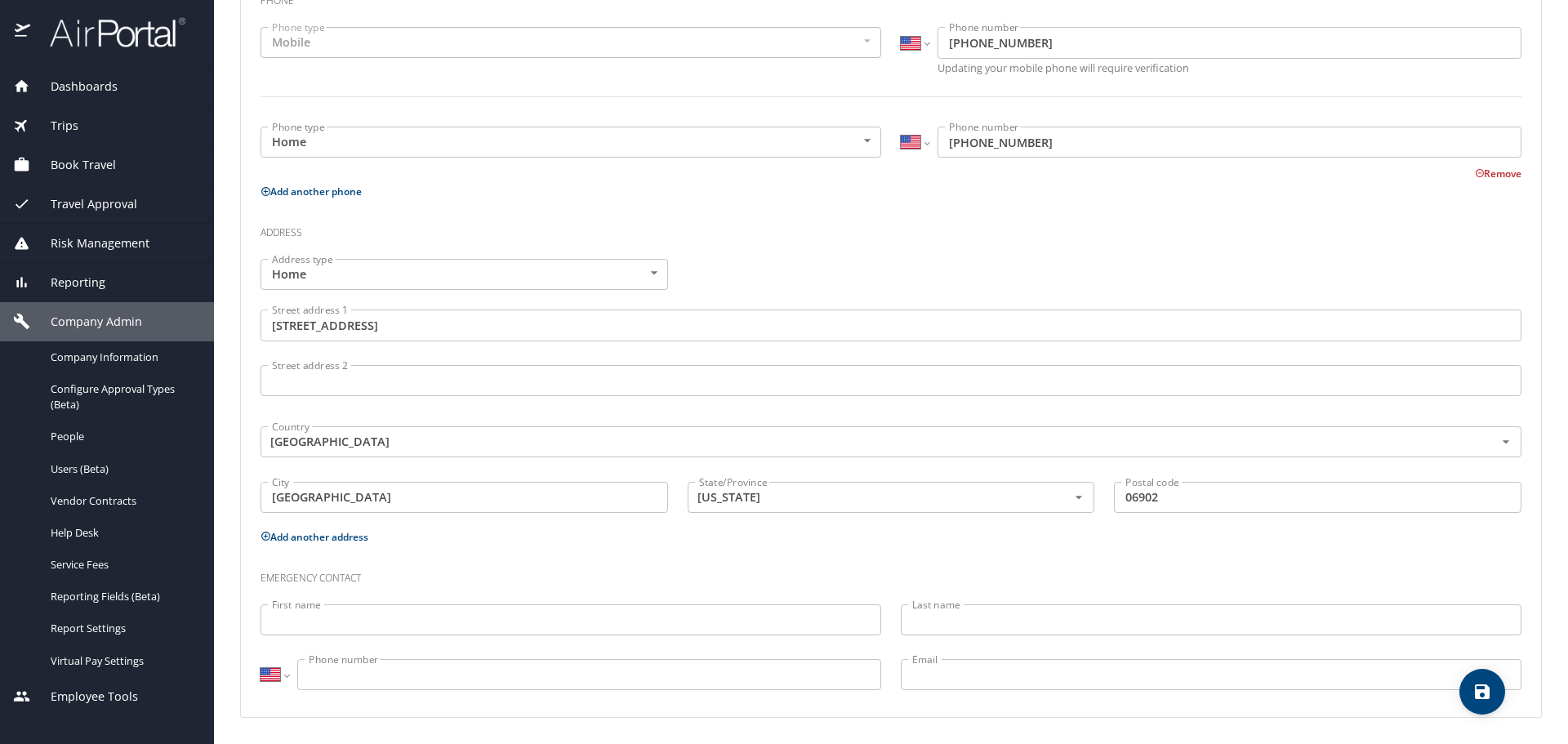
click at [549, 615] on input "First name" at bounding box center [570, 619] width 620 height 31
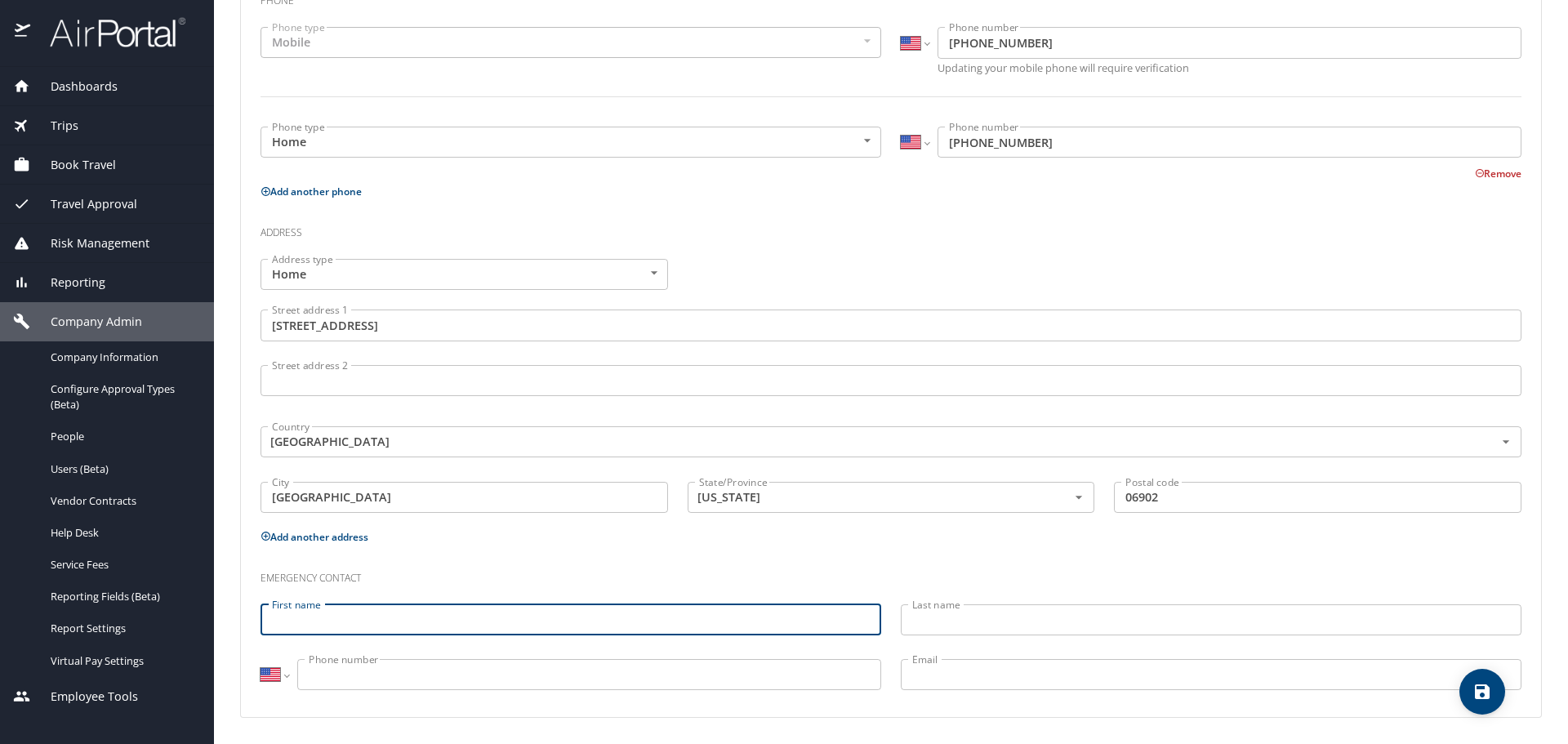
paste input "[PERSON_NAME]"
drag, startPoint x: 311, startPoint y: 619, endPoint x: 320, endPoint y: 611, distance: 12.0
click at [356, 614] on input "[PERSON_NAME]" at bounding box center [570, 619] width 620 height 31
type input "[PERSON_NAME]"
click at [914, 619] on input "Last name" at bounding box center [1210, 619] width 620 height 31
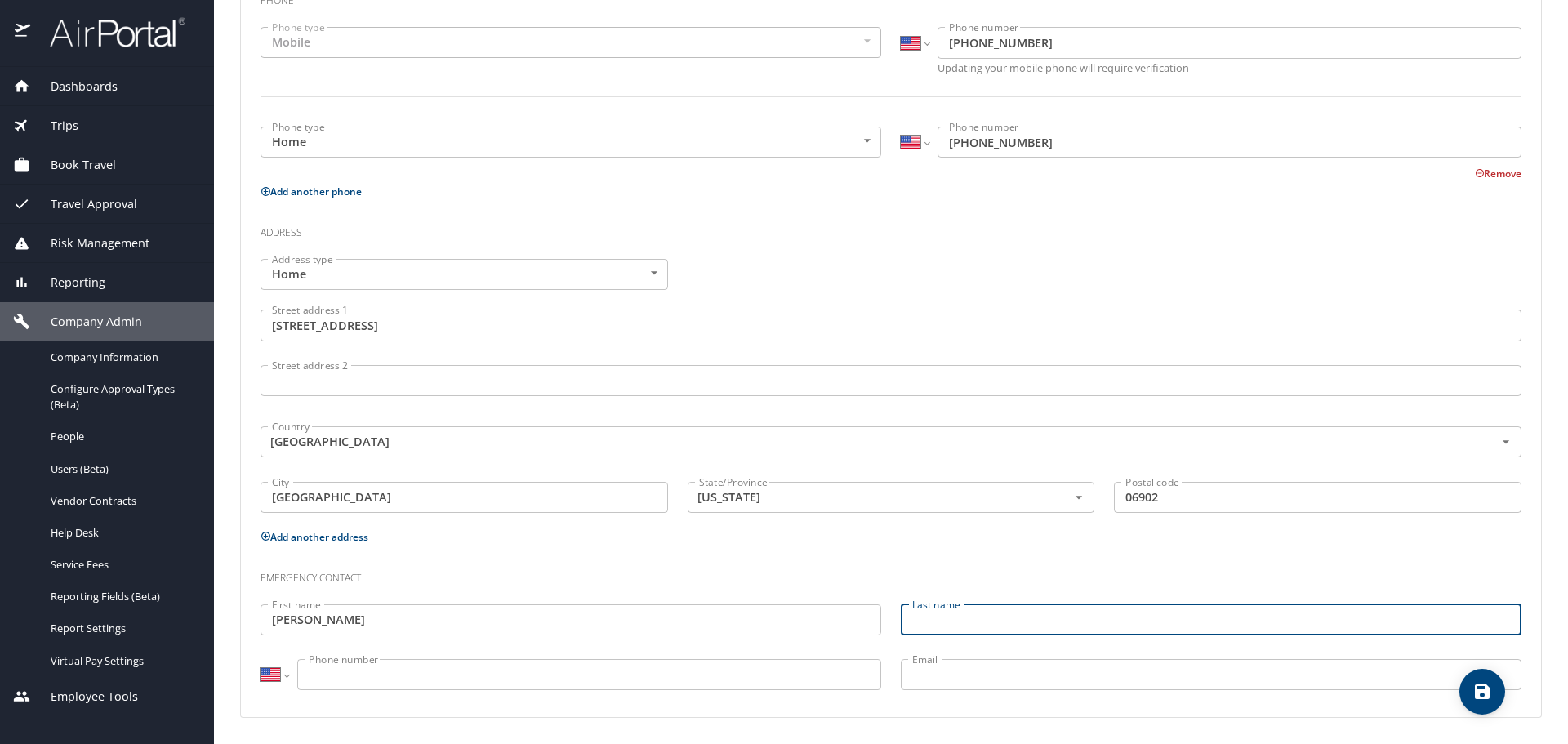
paste input "Kothari"
type input "Kothari"
click at [315, 624] on input "[PERSON_NAME]" at bounding box center [570, 619] width 620 height 31
click at [908, 614] on input "Kothari" at bounding box center [1210, 619] width 620 height 31
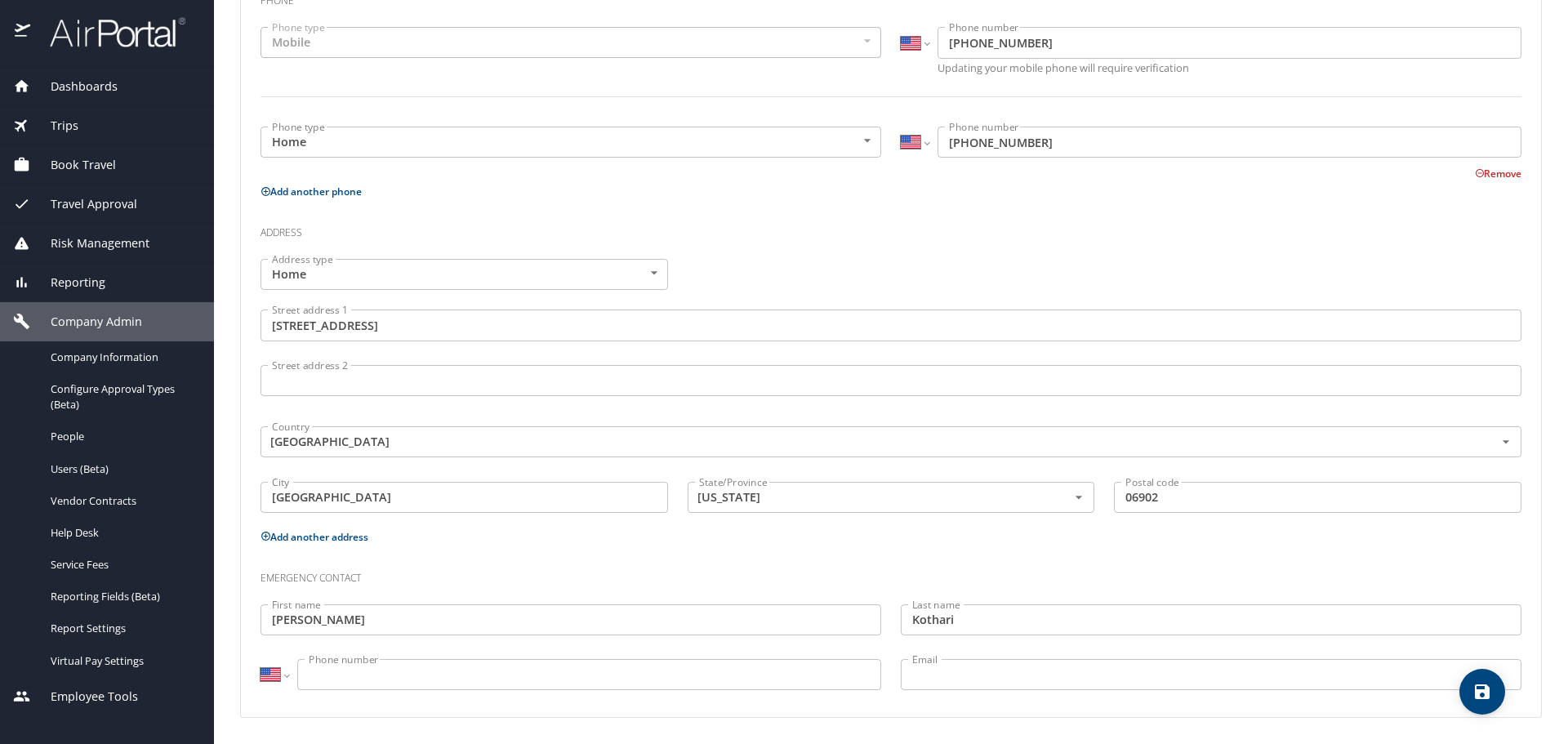
click at [346, 674] on input "Phone number" at bounding box center [589, 674] width 584 height 31
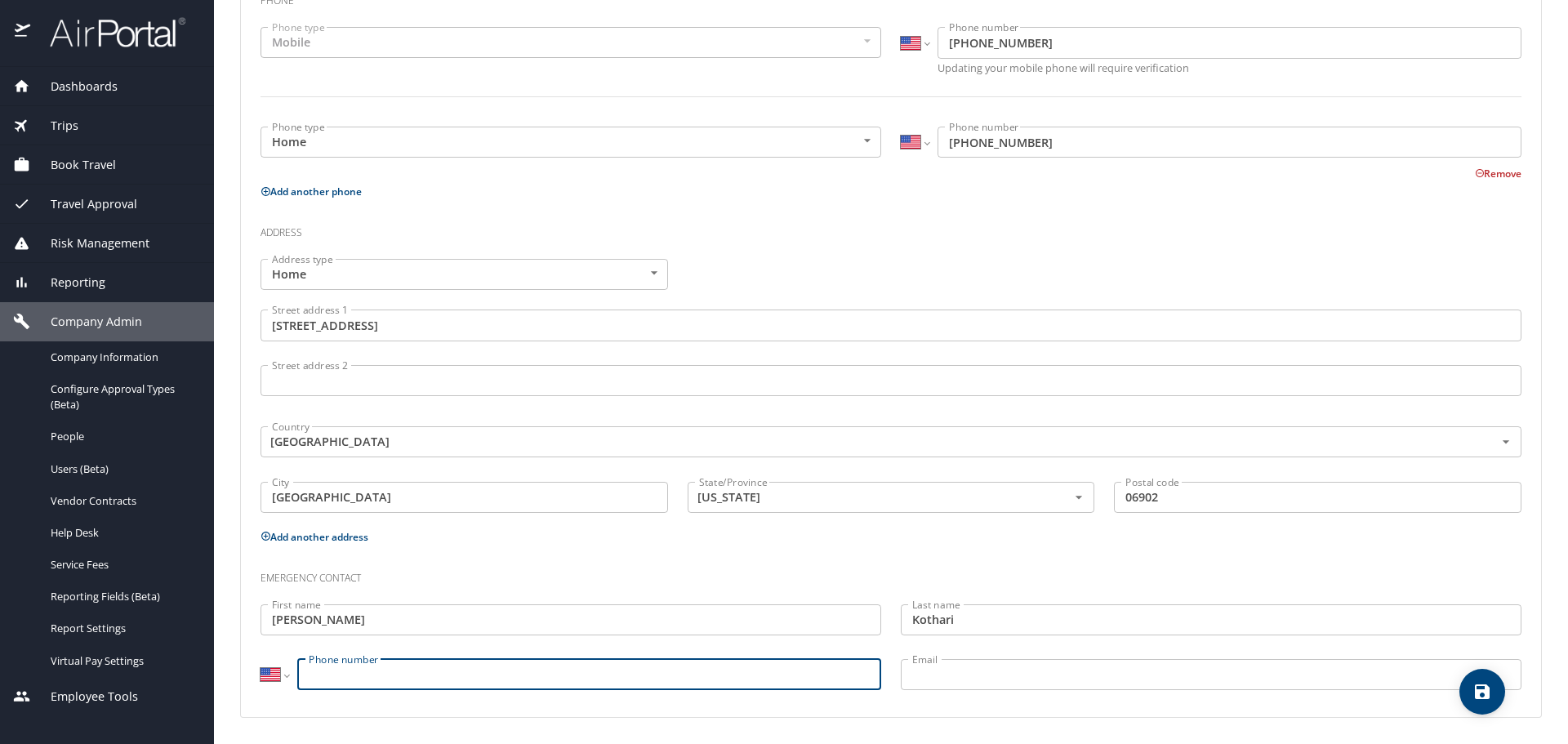
paste input "[PHONE_NUMBER]"
type input "[PHONE_NUMBER]"
click at [1472, 691] on icon "save" at bounding box center [1482, 691] width 20 height 20
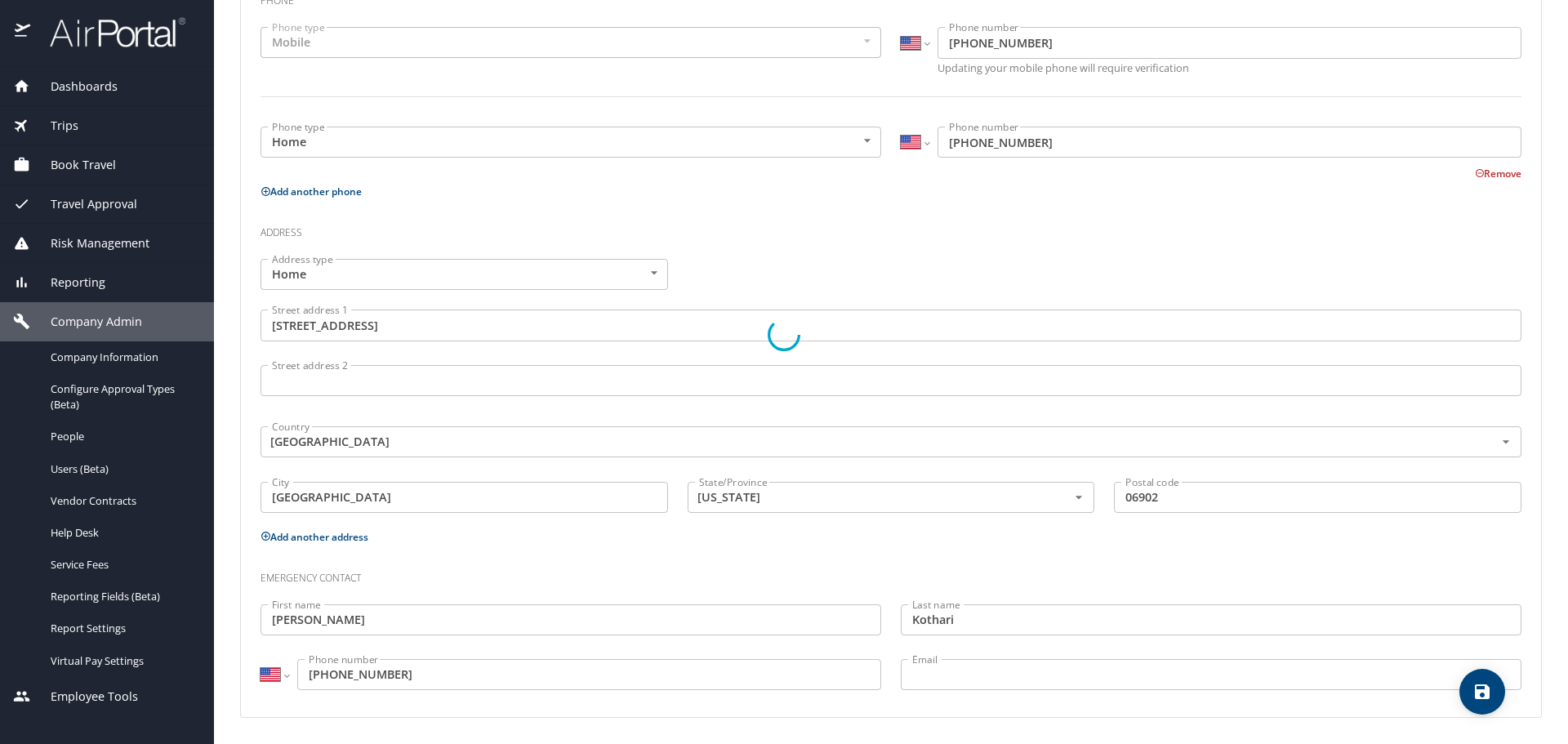
select select "US"
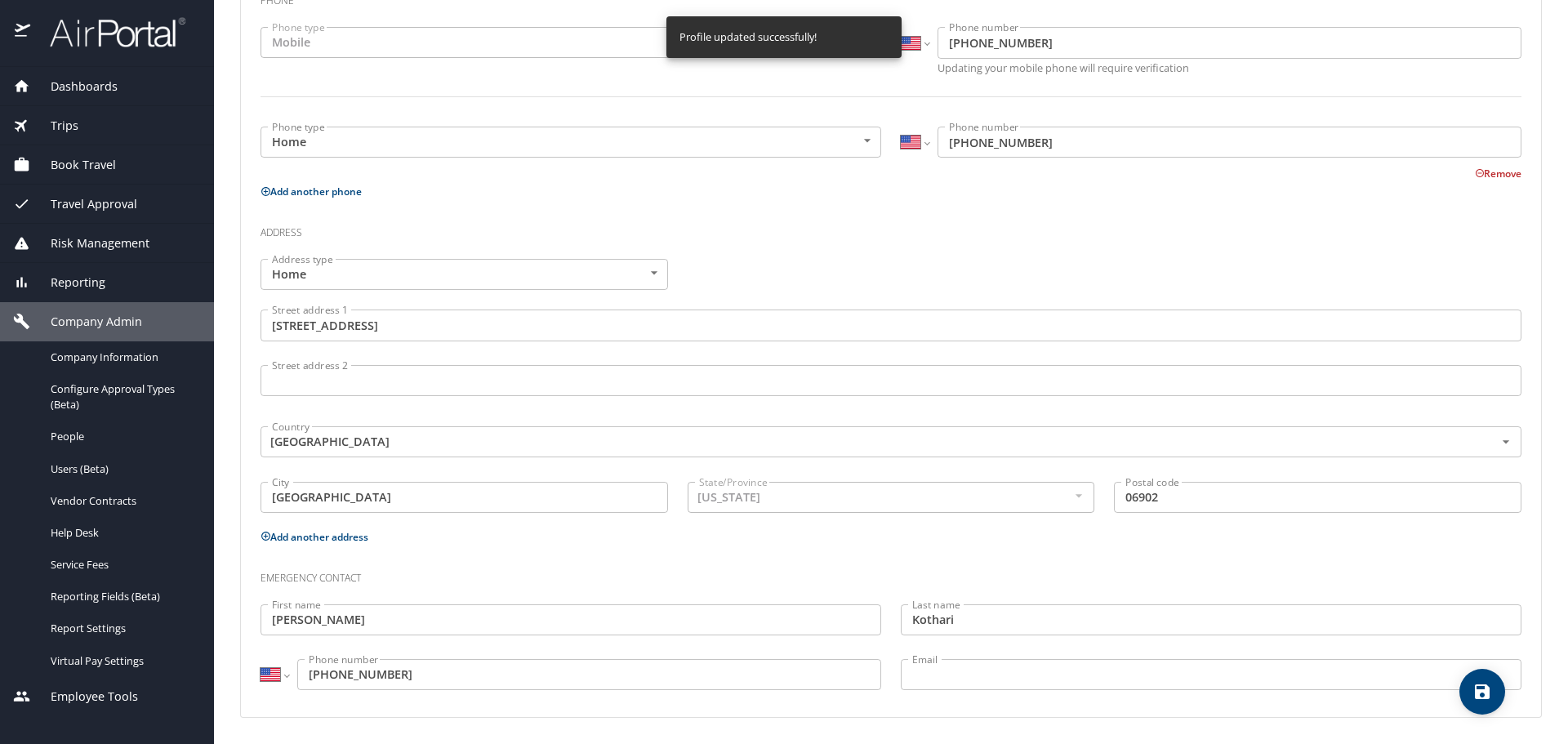
select select "US"
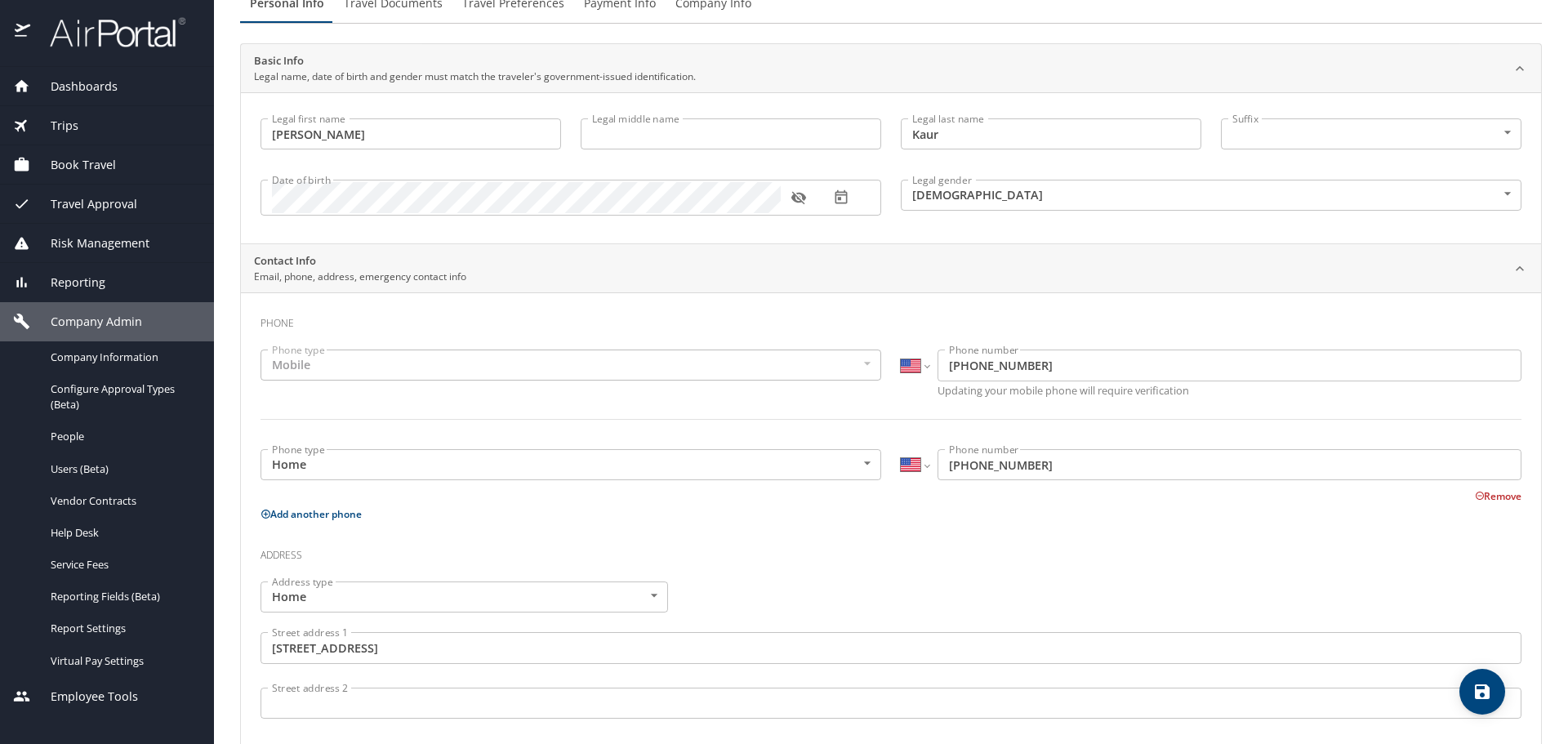
scroll to position [0, 0]
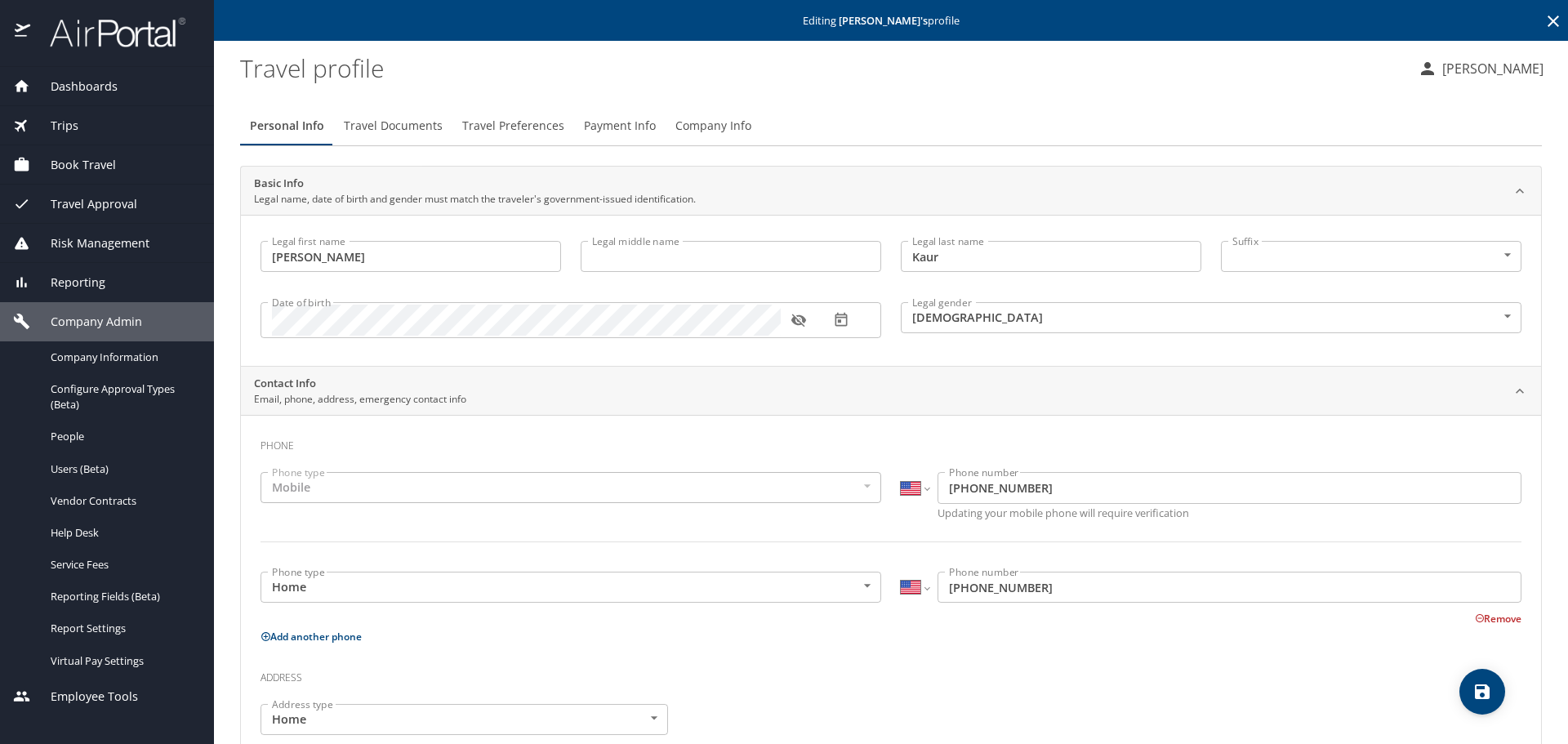
click at [1101, 112] on div "Personal Info Travel Documents Travel Preferences Payment Info Company Info" at bounding box center [891, 125] width 1302 height 39
